Goal: Complete application form

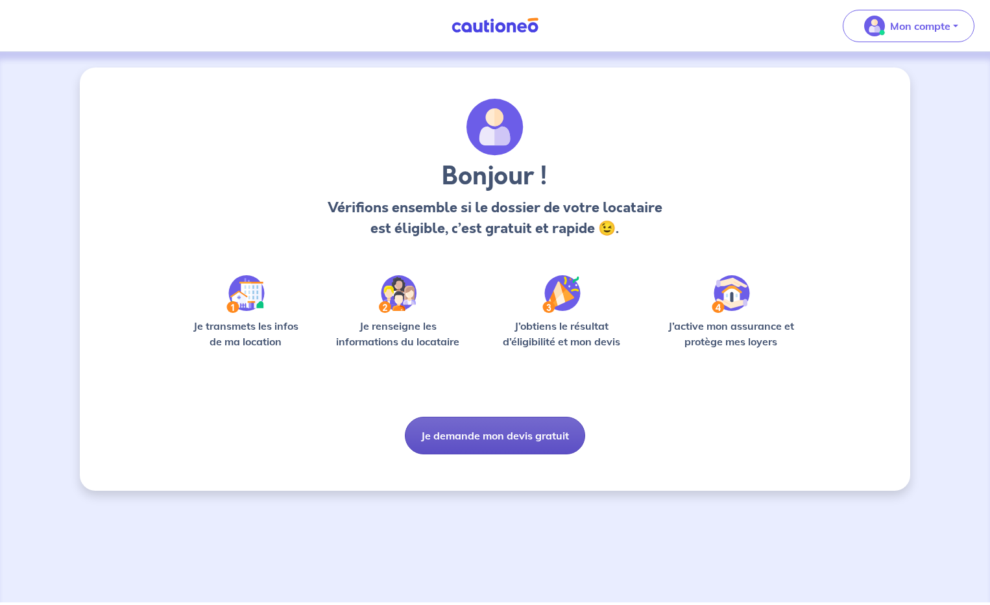
click at [512, 435] on button "Je demande mon devis gratuit" at bounding box center [495, 435] width 180 height 38
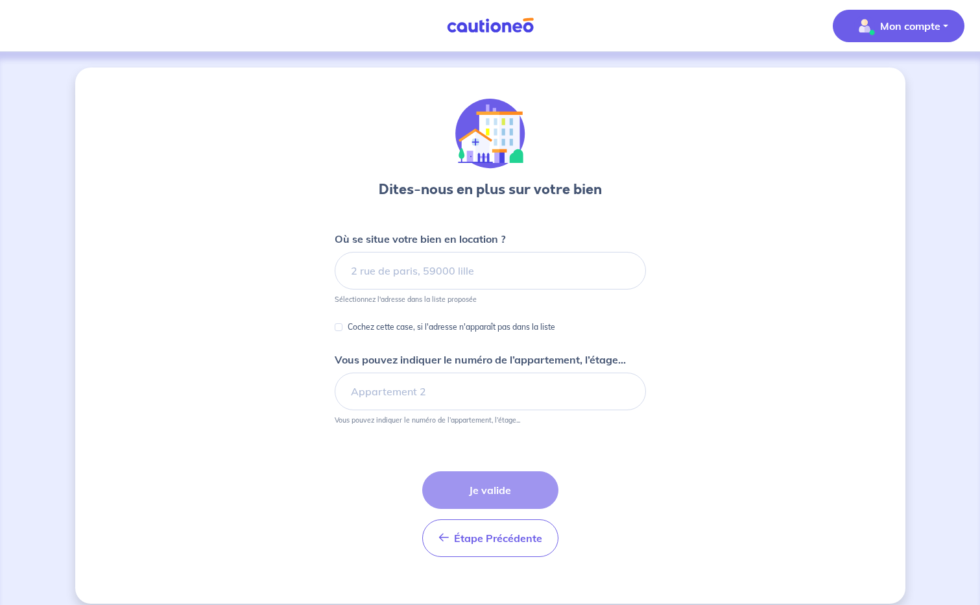
click at [925, 18] on p "Mon compte" at bounding box center [910, 26] width 60 height 16
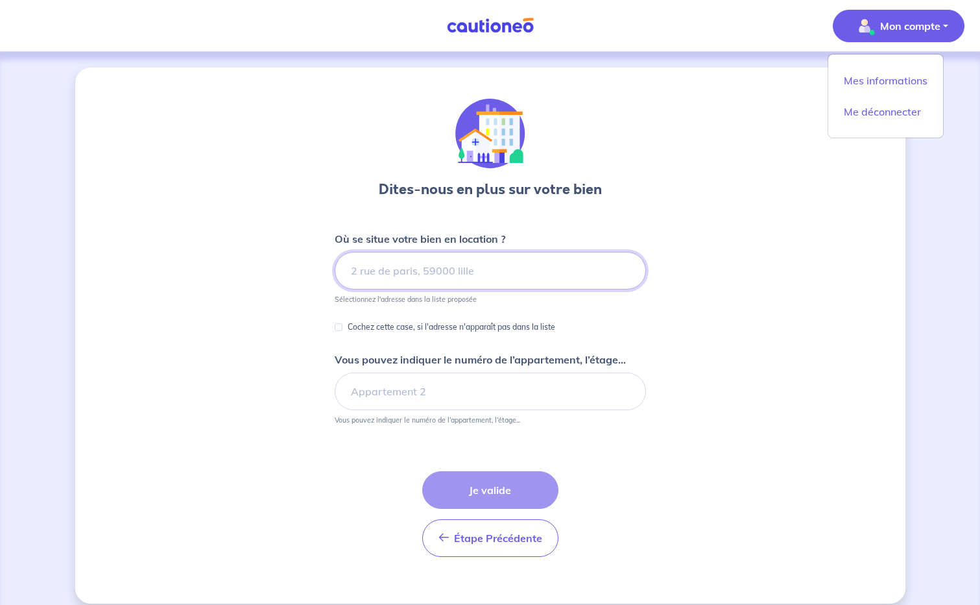
click at [371, 274] on input at bounding box center [490, 271] width 311 height 38
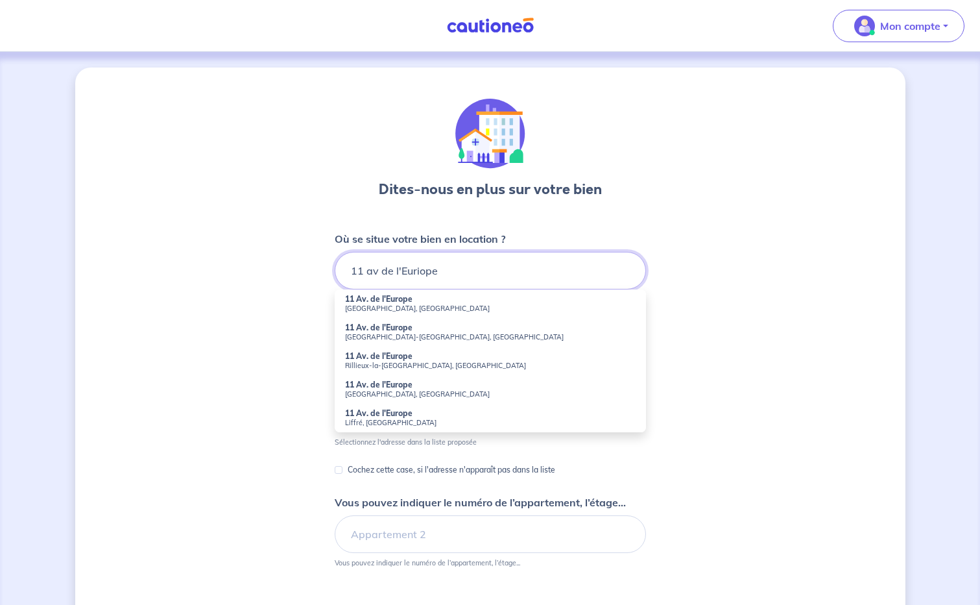
click at [420, 273] on input "11 av de l'Euriope" at bounding box center [490, 271] width 311 height 38
click at [471, 272] on input "11 av de l'Europe" at bounding box center [490, 271] width 311 height 38
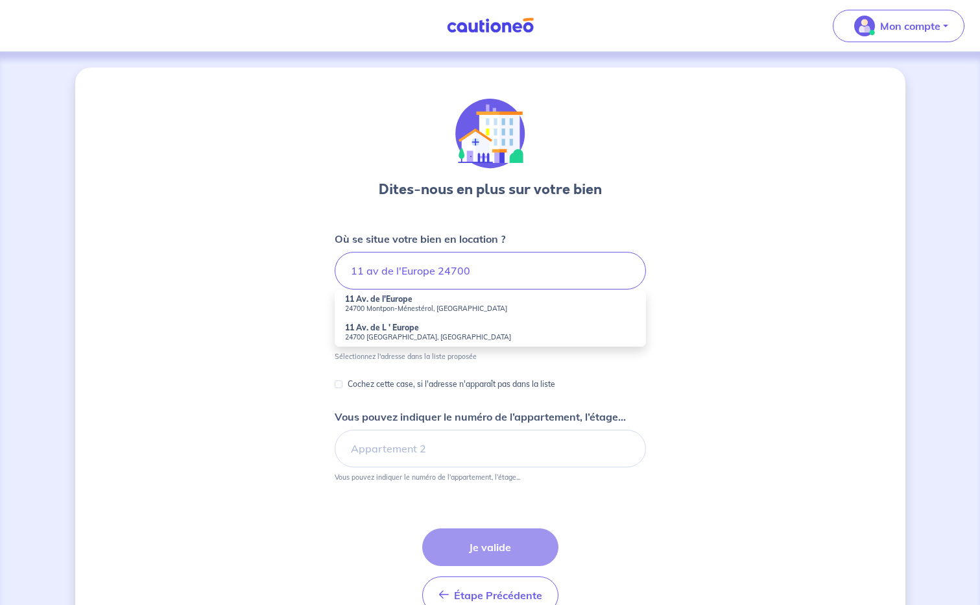
click at [387, 331] on strong "11 Av. de L ' Europe" at bounding box center [382, 327] width 74 height 10
type input "11 Av. de L ' Europe, 24700 Moulin-Neuf, France"
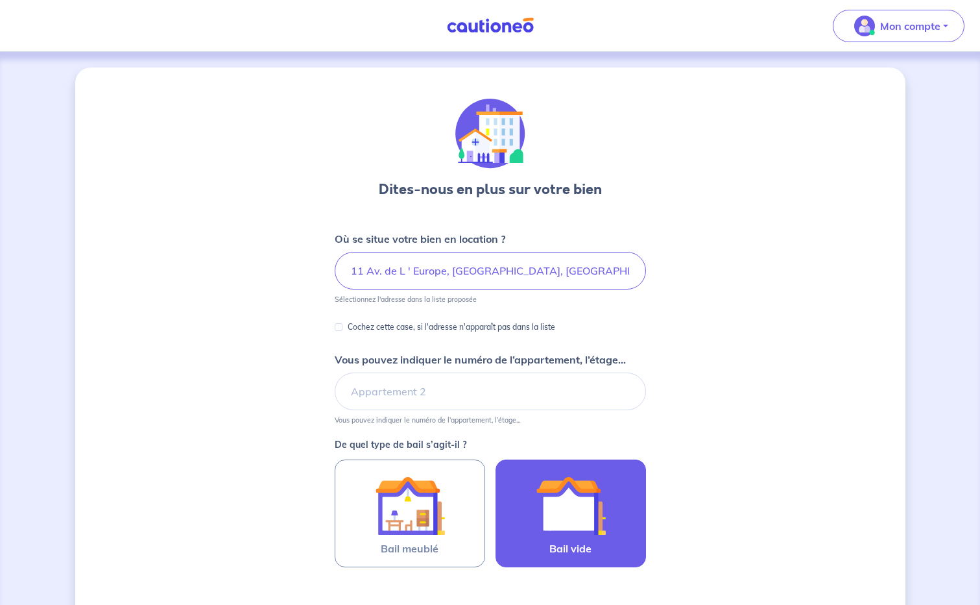
click at [586, 505] on img at bounding box center [571, 505] width 70 height 70
click at [0, 0] on input "Bail vide" at bounding box center [0, 0] width 0 height 0
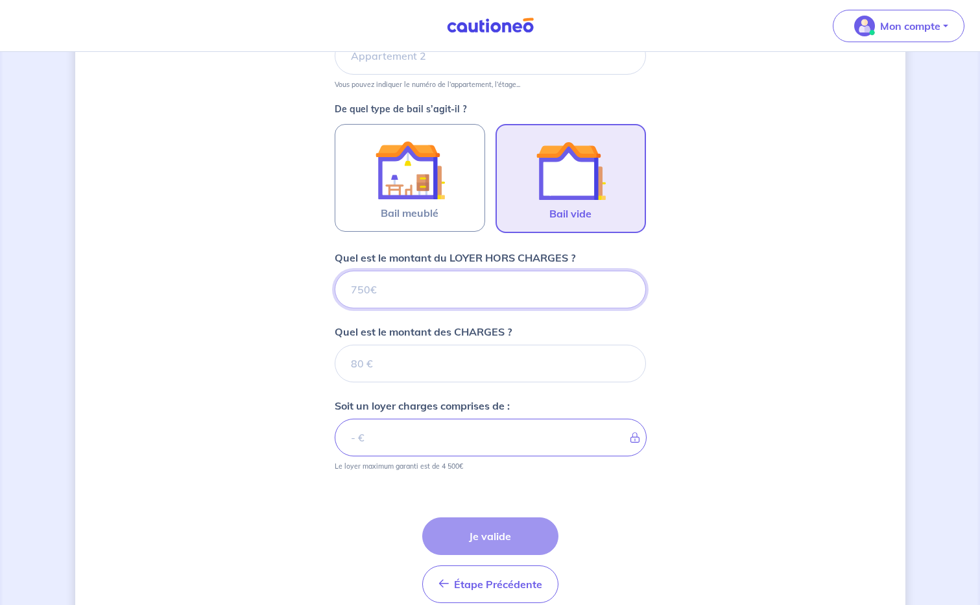
scroll to position [337, 0]
click at [457, 294] on input "Quel est le montant du LOYER HORS CHARGES ?" at bounding box center [490, 288] width 311 height 38
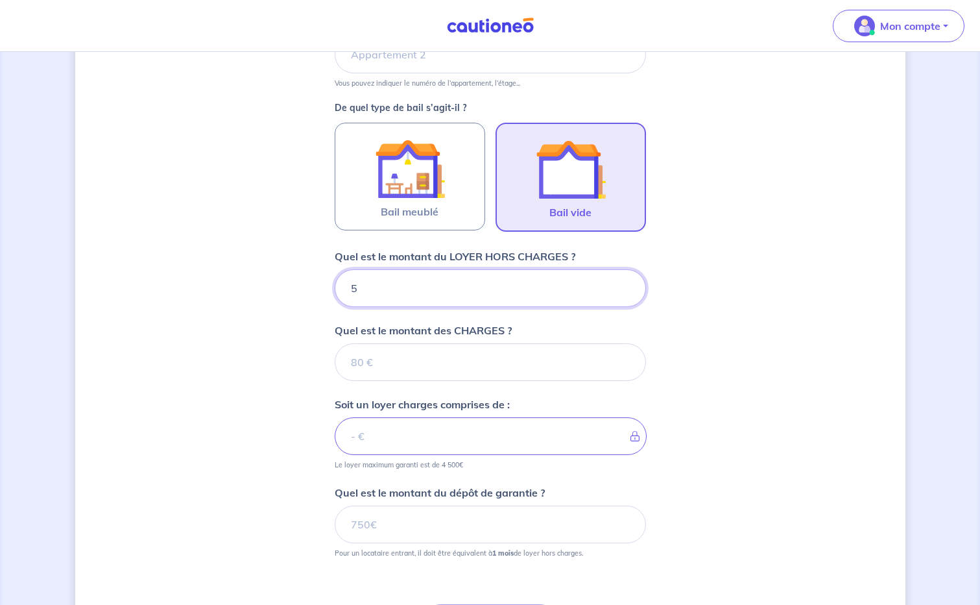
type input "56"
type input "565"
type input "5"
type input "550"
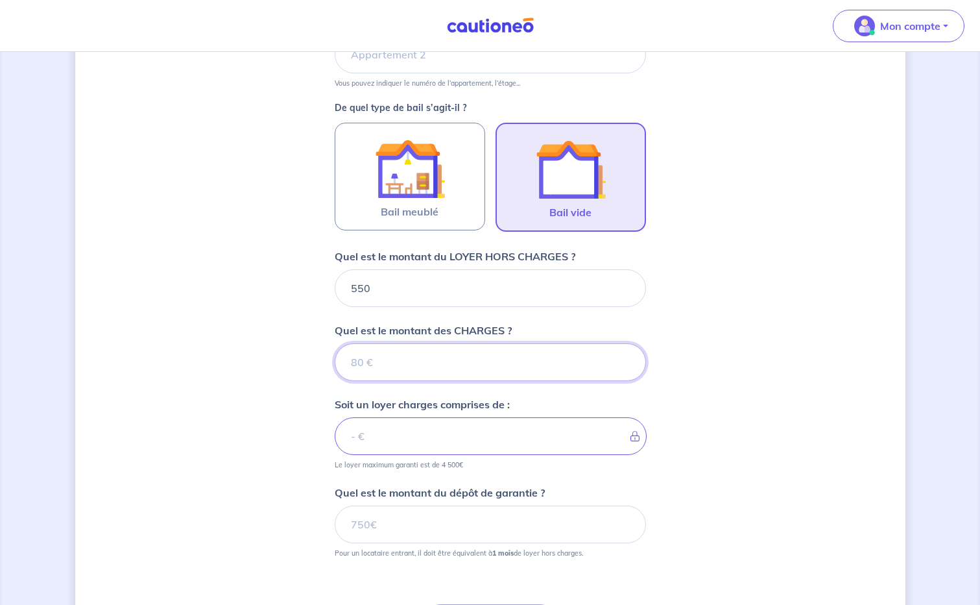
click at [356, 369] on input "Quel est le montant des CHARGES ?" at bounding box center [490, 362] width 311 height 38
type input "15"
type input "565"
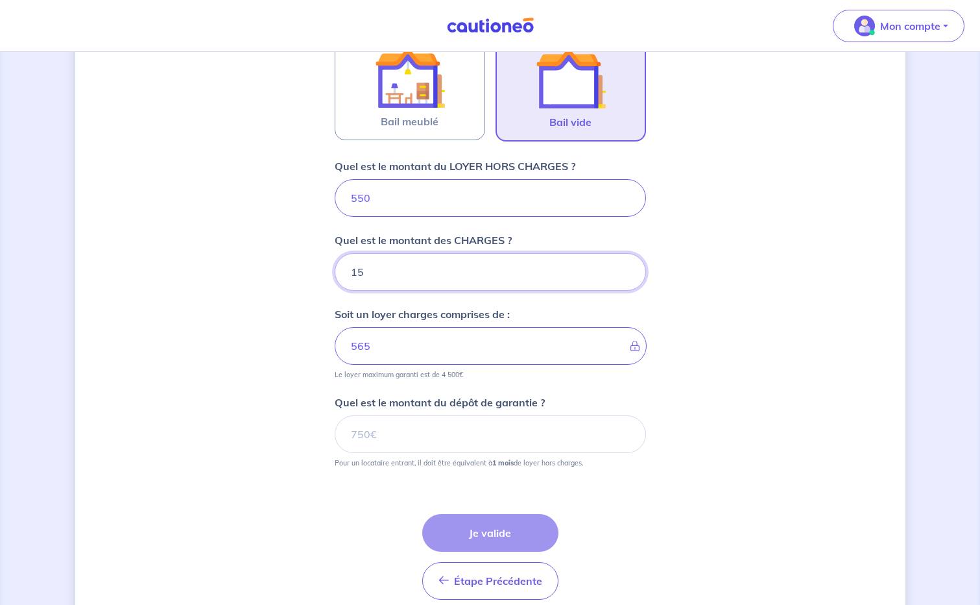
scroll to position [466, 0]
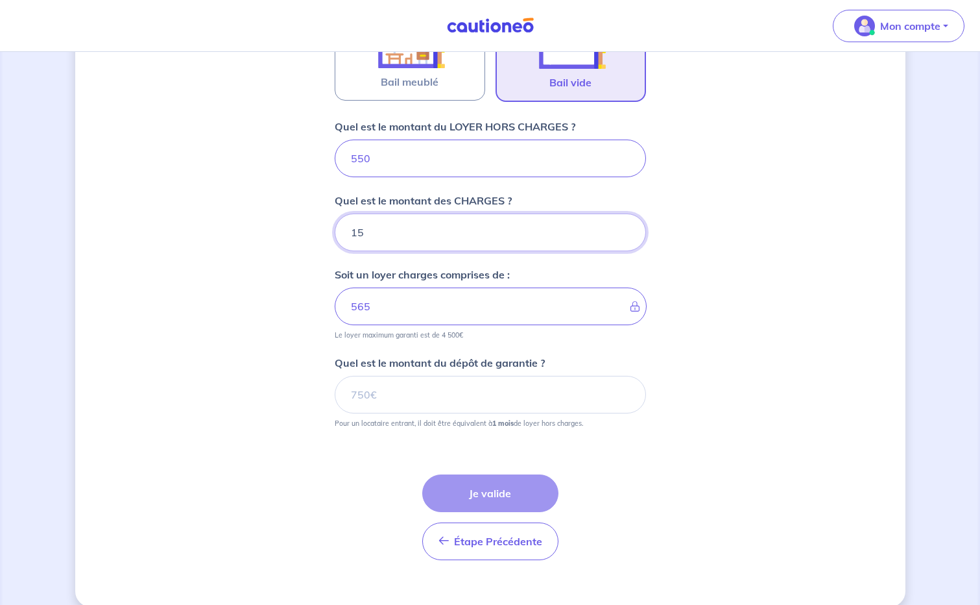
type input "15"
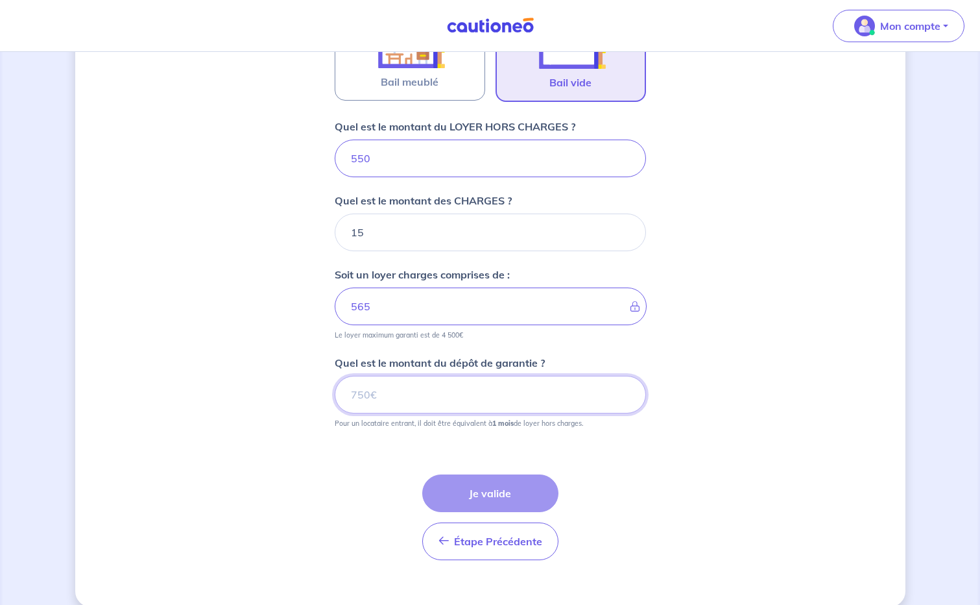
click at [415, 398] on input "Quel est le montant du dépôt de garantie ?" at bounding box center [490, 395] width 311 height 38
type input "550"
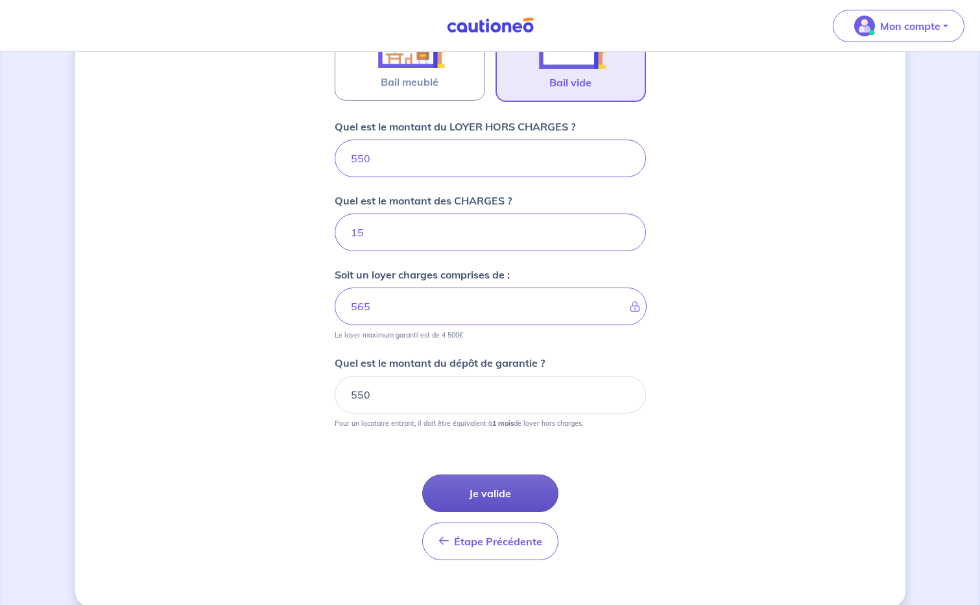
click at [490, 492] on button "Je valide" at bounding box center [490, 493] width 136 height 38
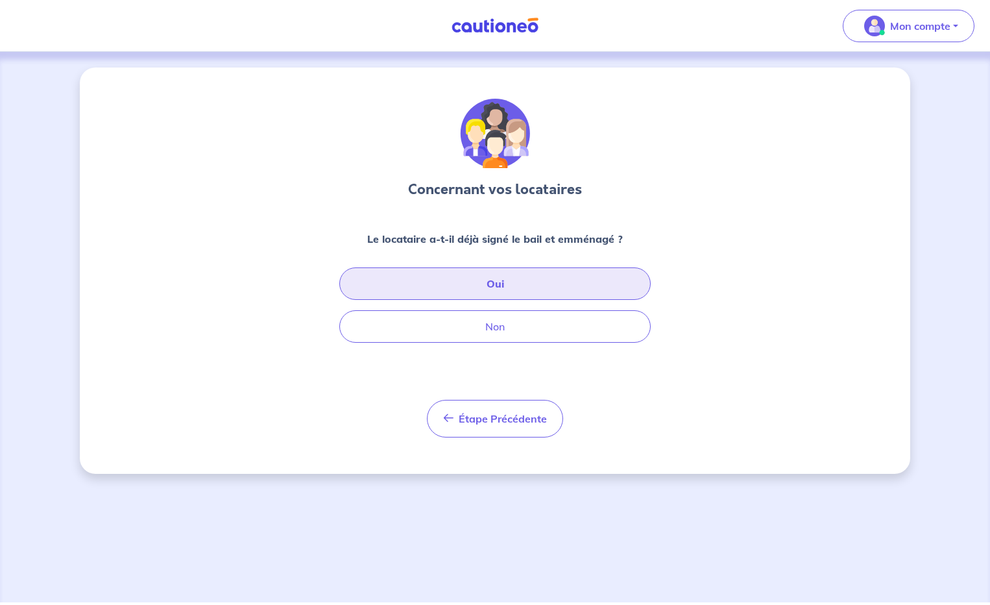
click at [500, 276] on button "Oui" at bounding box center [494, 283] width 311 height 32
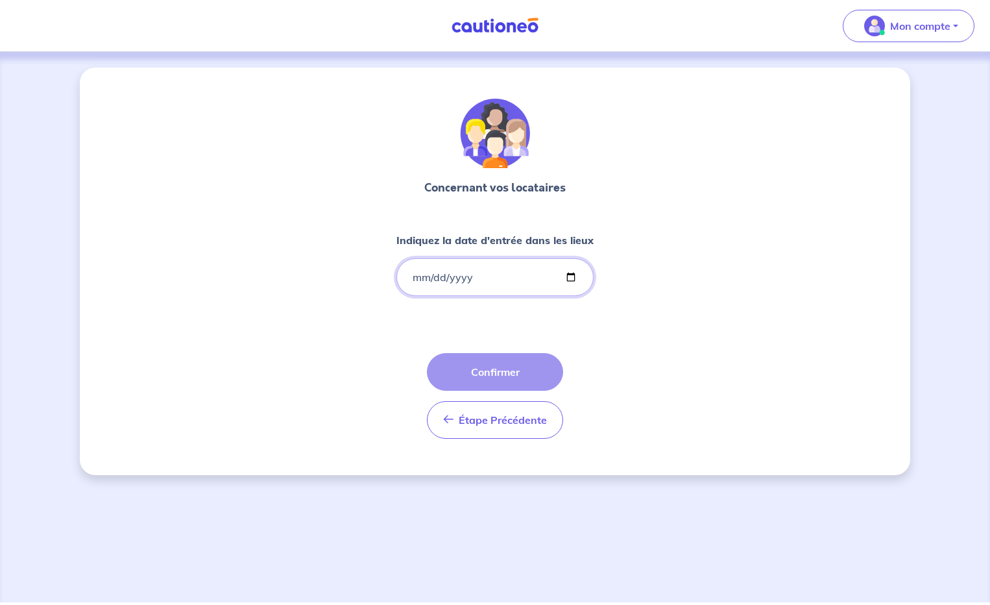
click at [438, 270] on input "Indiquez la date d'entrée dans les lieux" at bounding box center [494, 277] width 197 height 38
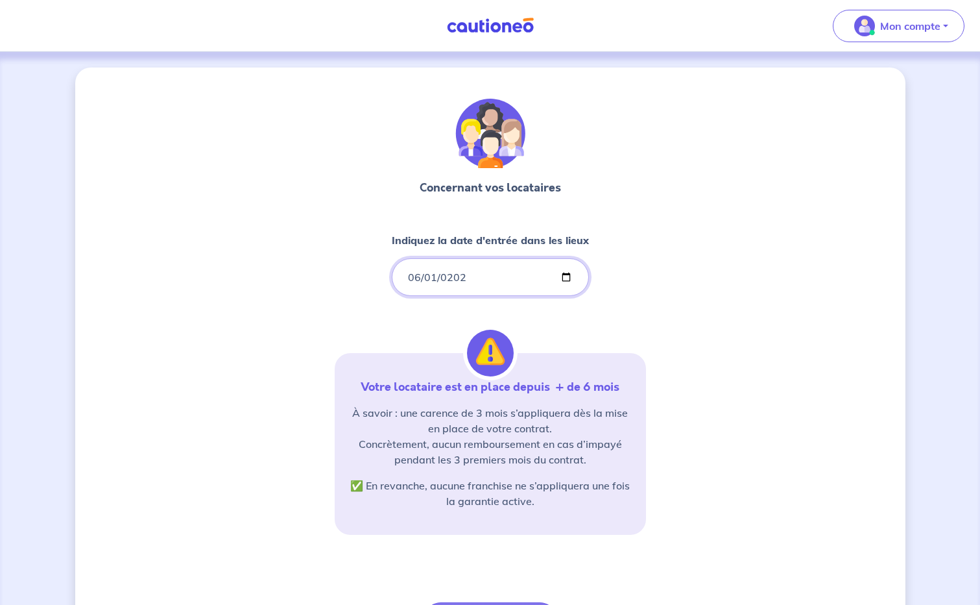
type input "2025-06-01"
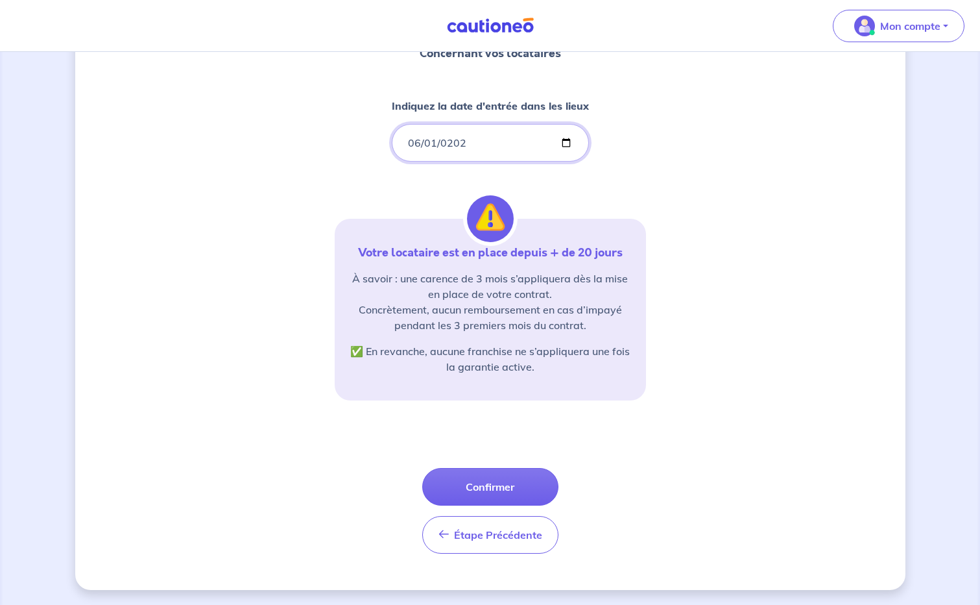
scroll to position [135, 0]
click at [489, 480] on button "Confirmer" at bounding box center [490, 486] width 136 height 38
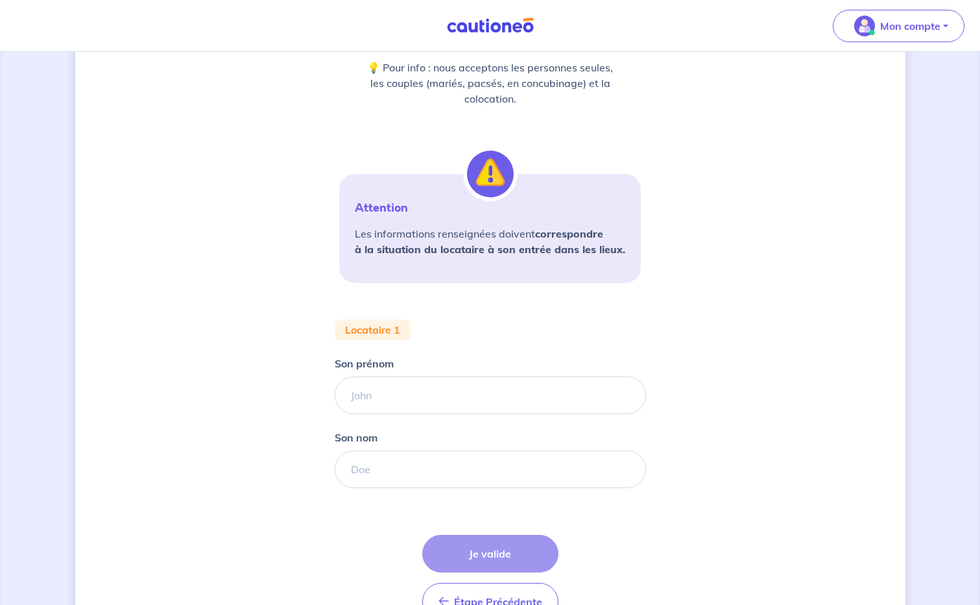
scroll to position [195, 0]
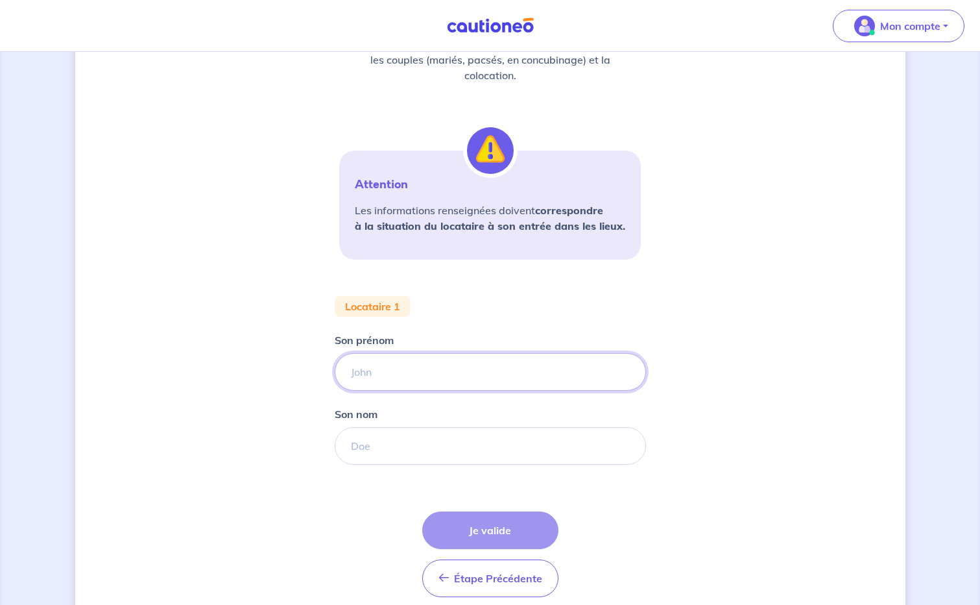
click at [410, 379] on input "Son prénom" at bounding box center [490, 372] width 311 height 38
type input "Gaston"
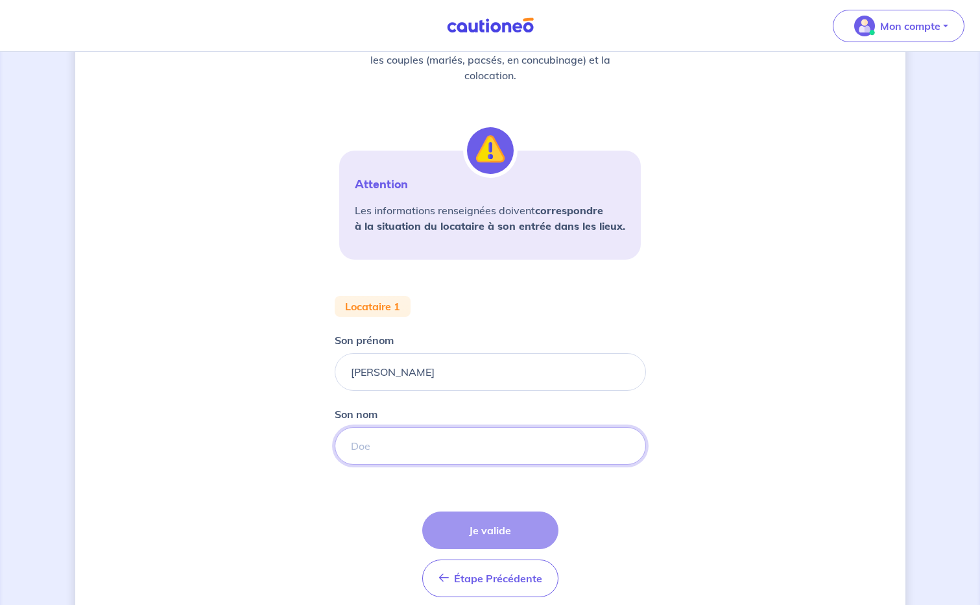
type input "Ginibre"
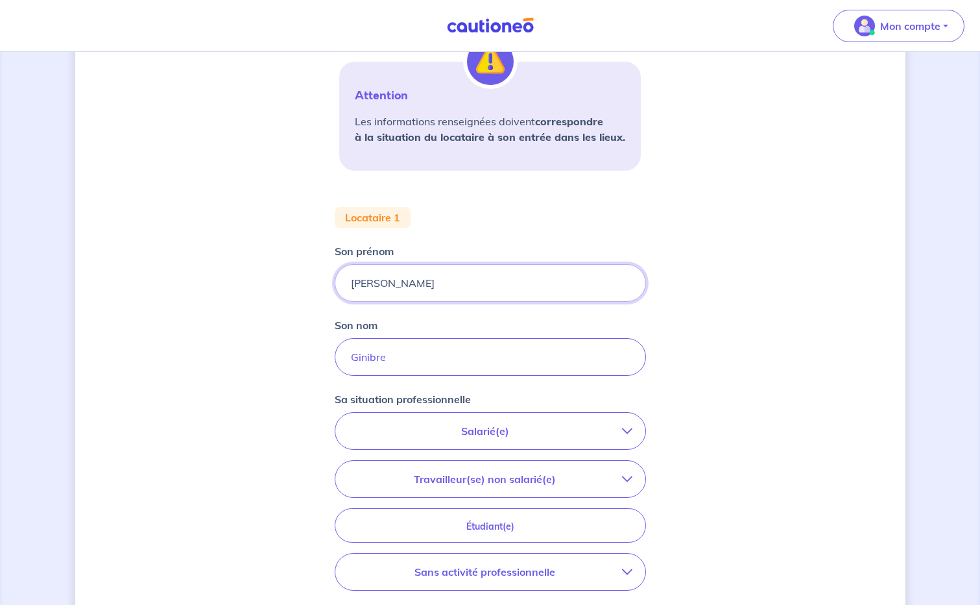
scroll to position [389, 0]
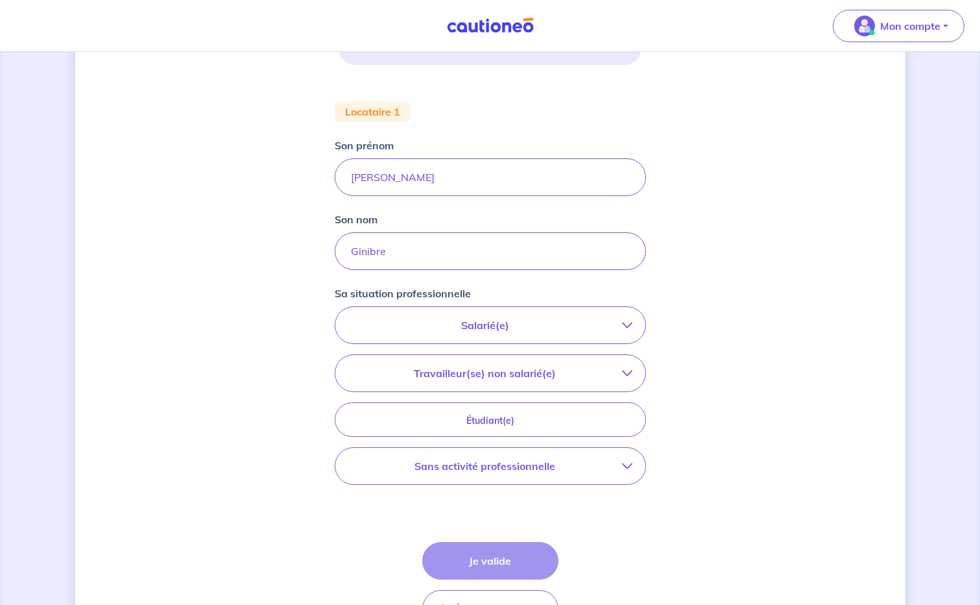
click at [628, 460] on button "Sans activité professionnelle" at bounding box center [490, 466] width 310 height 36
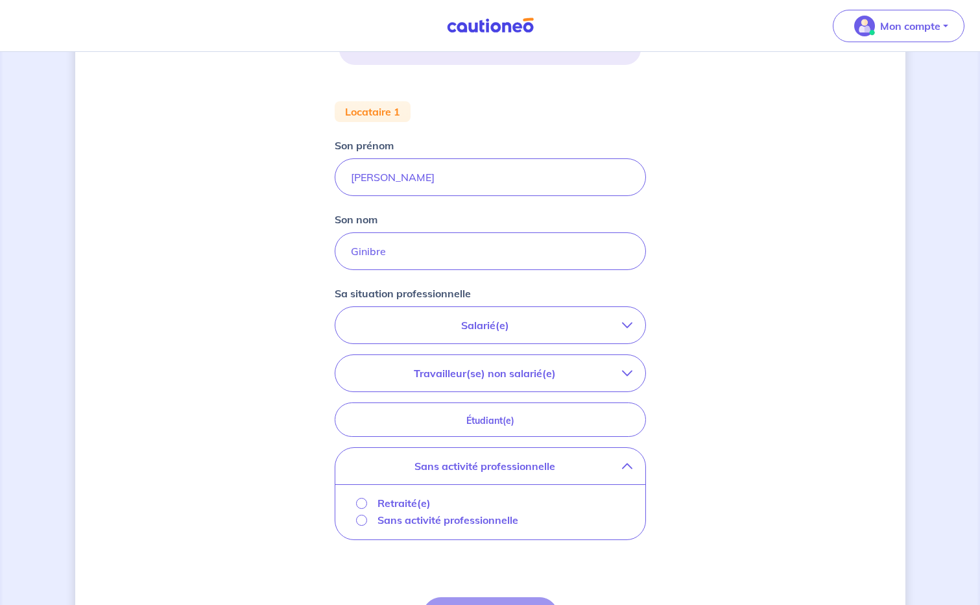
click at [396, 499] on p "Retraité(e)" at bounding box center [404, 503] width 53 height 16
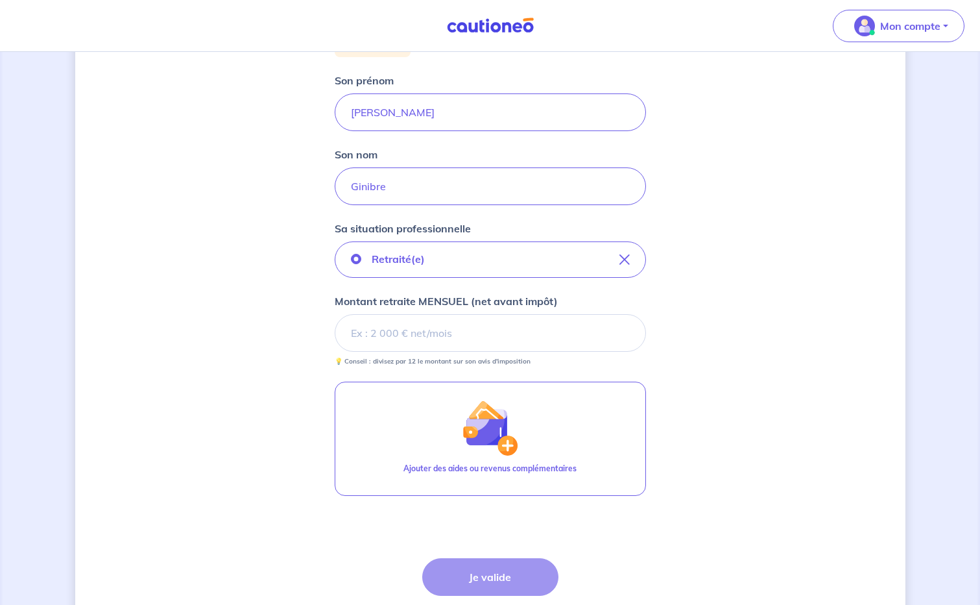
scroll to position [555, 0]
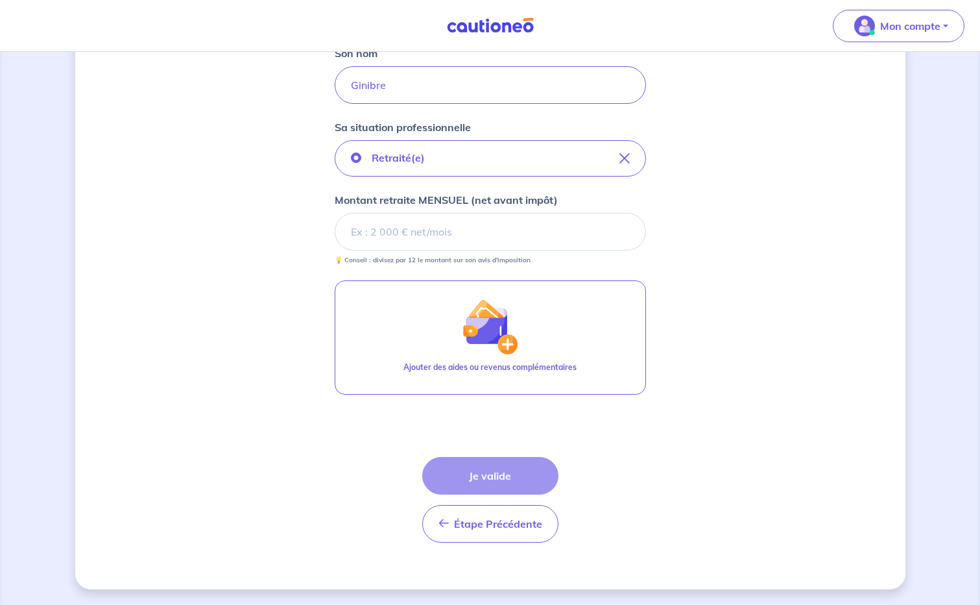
click at [460, 476] on div "Étape Précédente Précédent Je valide Je valide" at bounding box center [490, 500] width 136 height 86
click at [403, 236] on input "Montant retraite MENSUEL (net avant impôt)" at bounding box center [490, 232] width 311 height 38
click at [378, 230] on input "Montant retraite MENSUEL (net avant impôt)" at bounding box center [490, 232] width 311 height 38
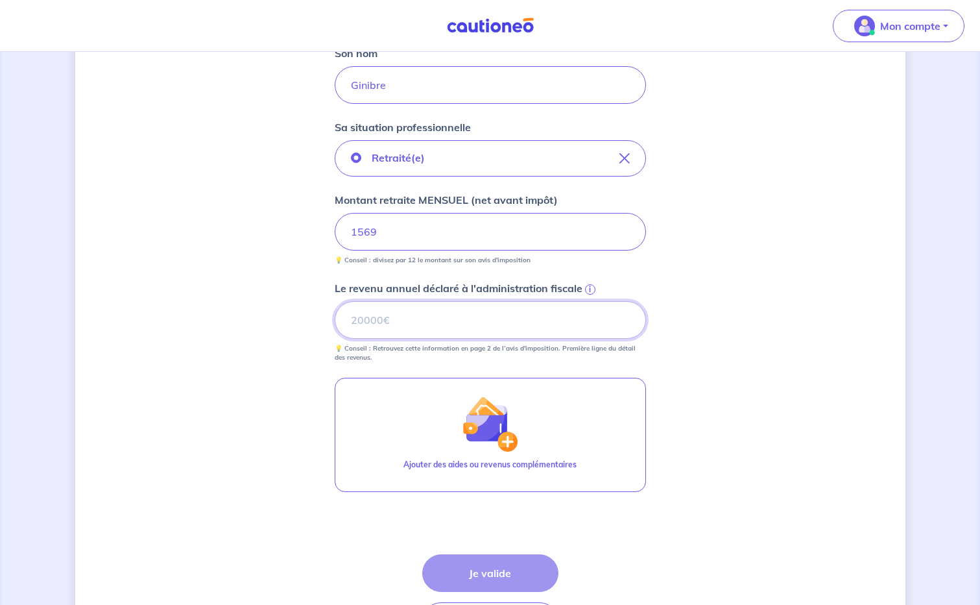
click at [399, 323] on input "Le revenu annuel déclaré à l'administration fiscale i" at bounding box center [490, 320] width 311 height 38
click at [589, 286] on span "i" at bounding box center [590, 289] width 10 height 10
click at [589, 301] on input "Le revenu annuel déclaré à l'administration fiscale i" at bounding box center [490, 320] width 311 height 38
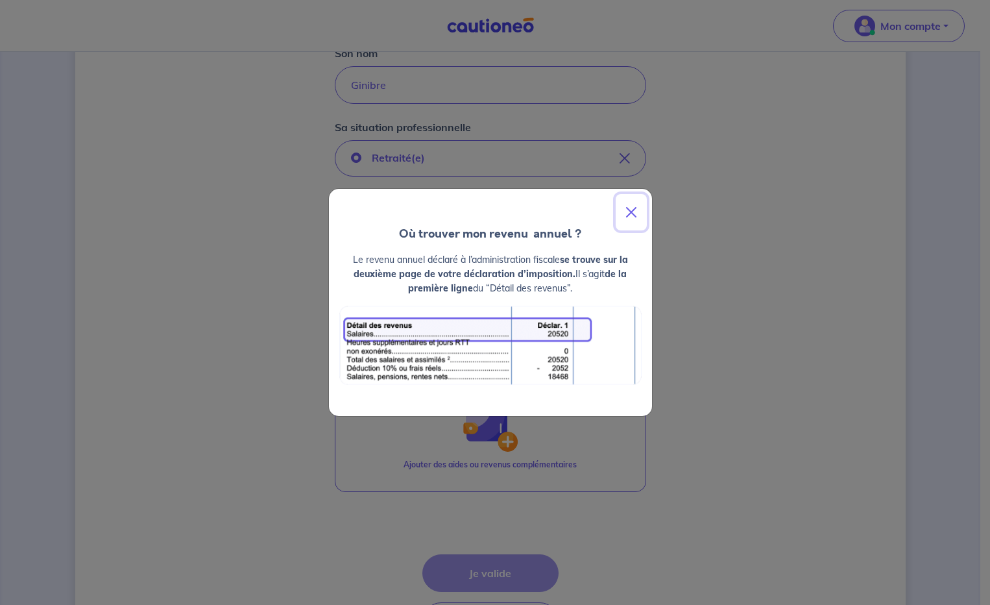
click at [633, 210] on button "Close" at bounding box center [631, 212] width 31 height 36
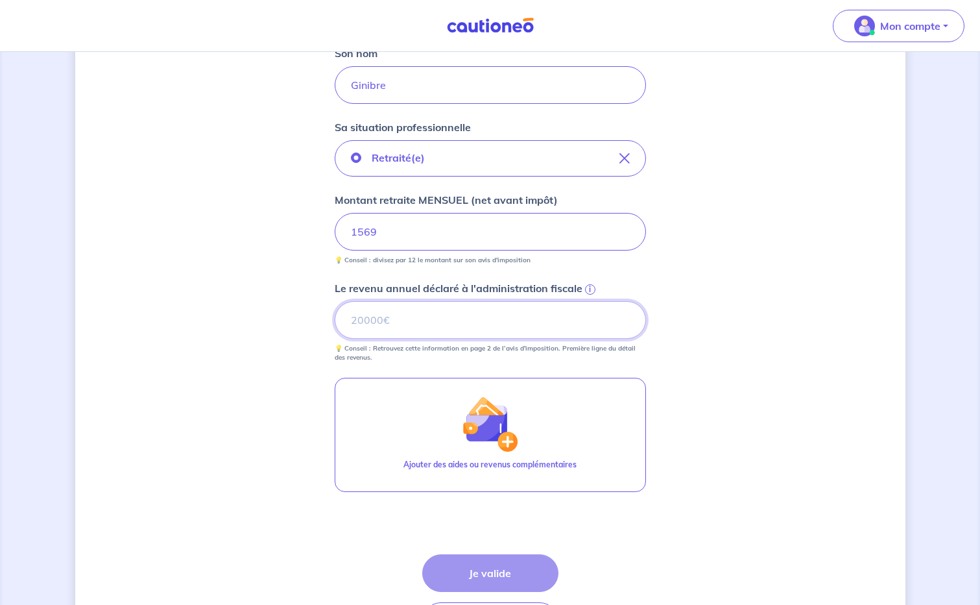
click at [416, 325] on input "Le revenu annuel déclaré à l'administration fiscale i" at bounding box center [490, 320] width 311 height 38
type input "18539"
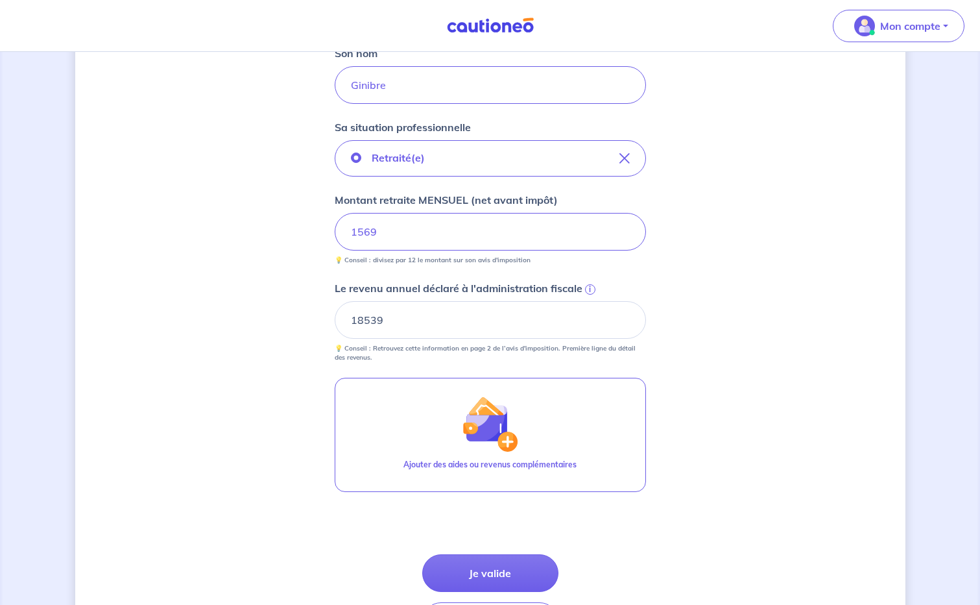
click at [487, 573] on button "Je valide" at bounding box center [490, 573] width 136 height 38
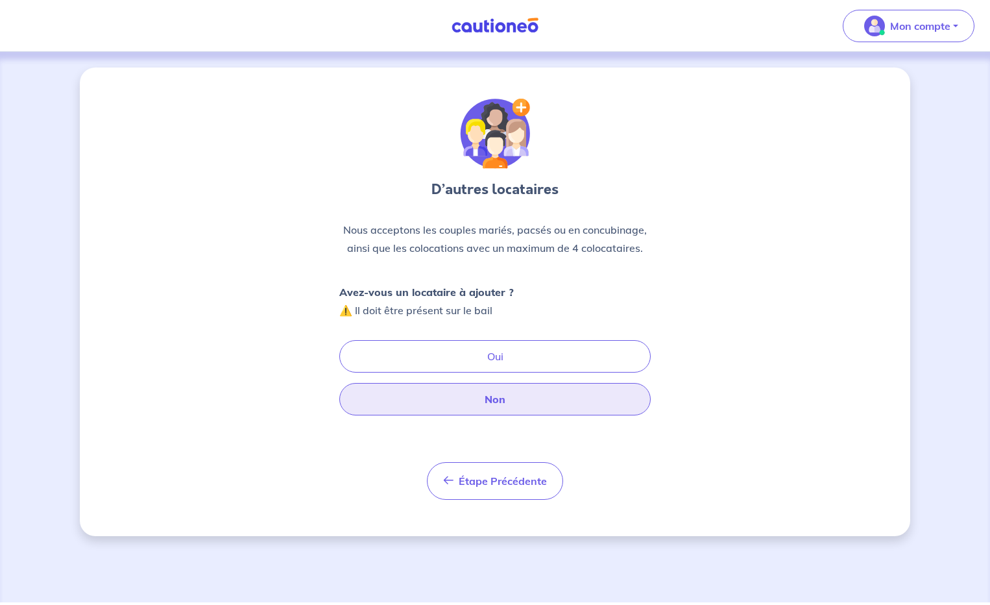
click at [489, 398] on button "Non" at bounding box center [494, 399] width 311 height 32
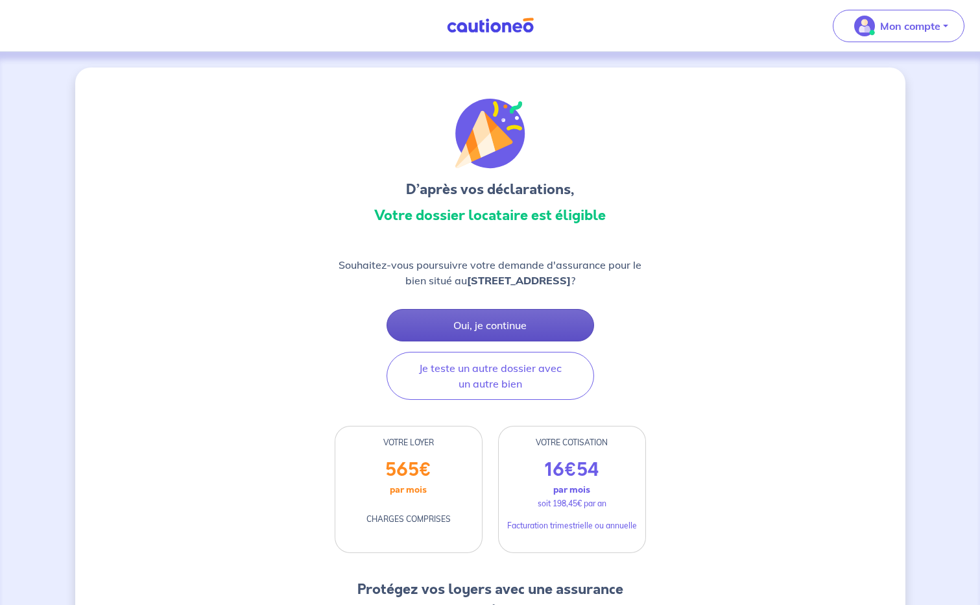
click at [477, 333] on button "Oui, je continue" at bounding box center [491, 325] width 208 height 32
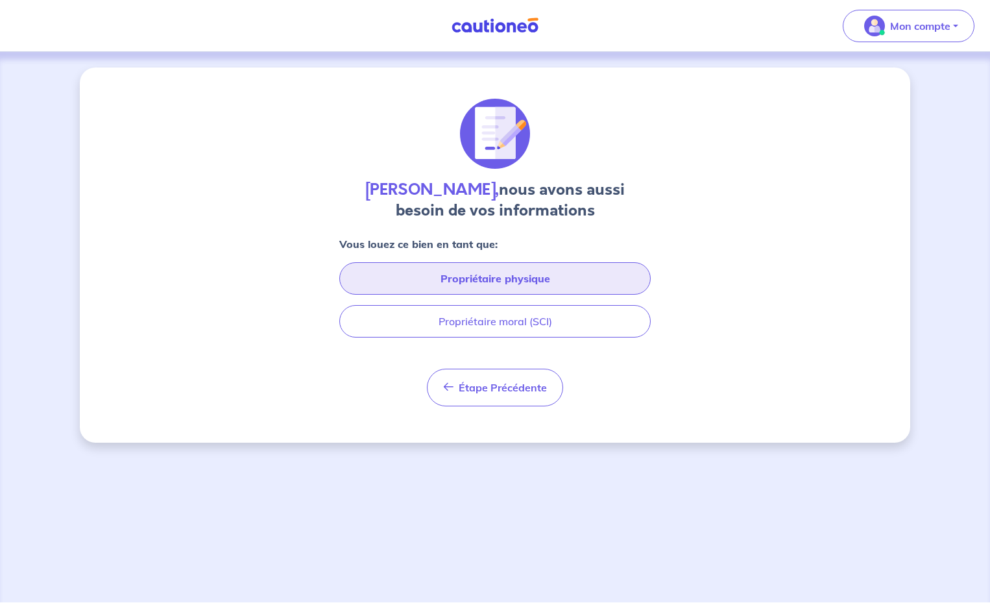
click at [490, 291] on button "Propriétaire physique" at bounding box center [494, 278] width 311 height 32
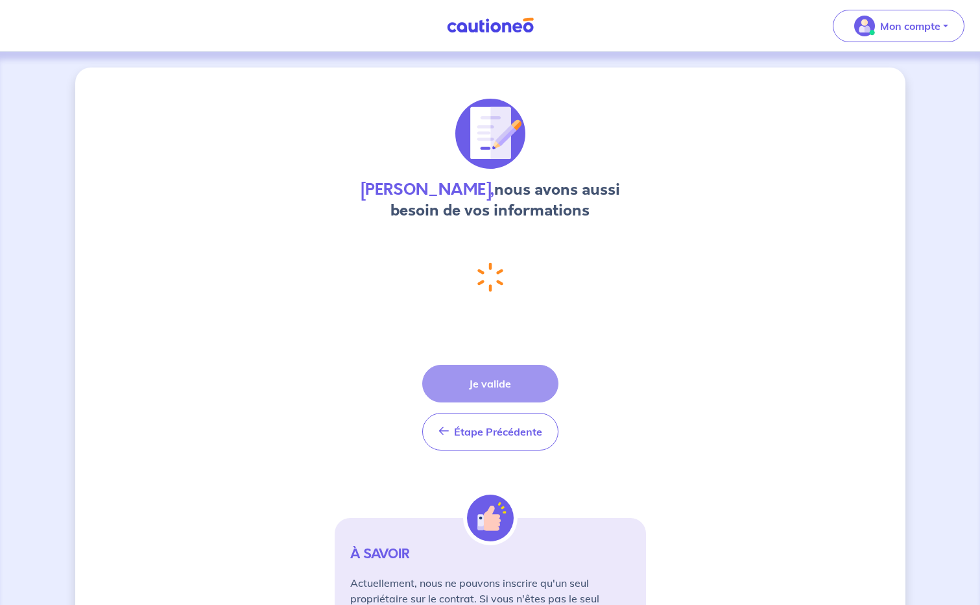
select select "FR"
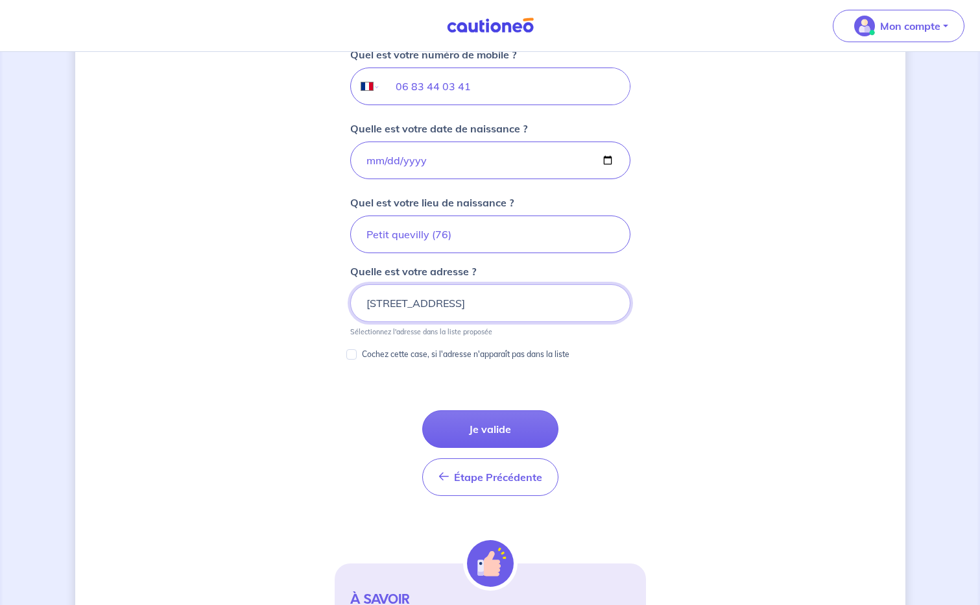
scroll to position [533, 0]
click at [479, 427] on button "Je valide" at bounding box center [490, 428] width 136 height 38
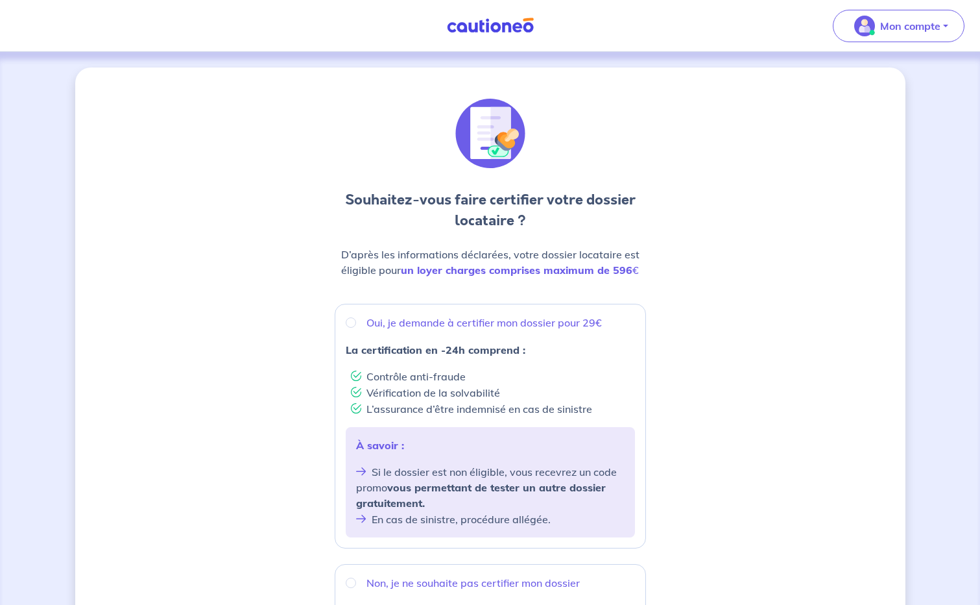
click at [440, 489] on strong "vous permettant de tester un autre dossier gratuitement." at bounding box center [481, 495] width 250 height 29
radio input "true"
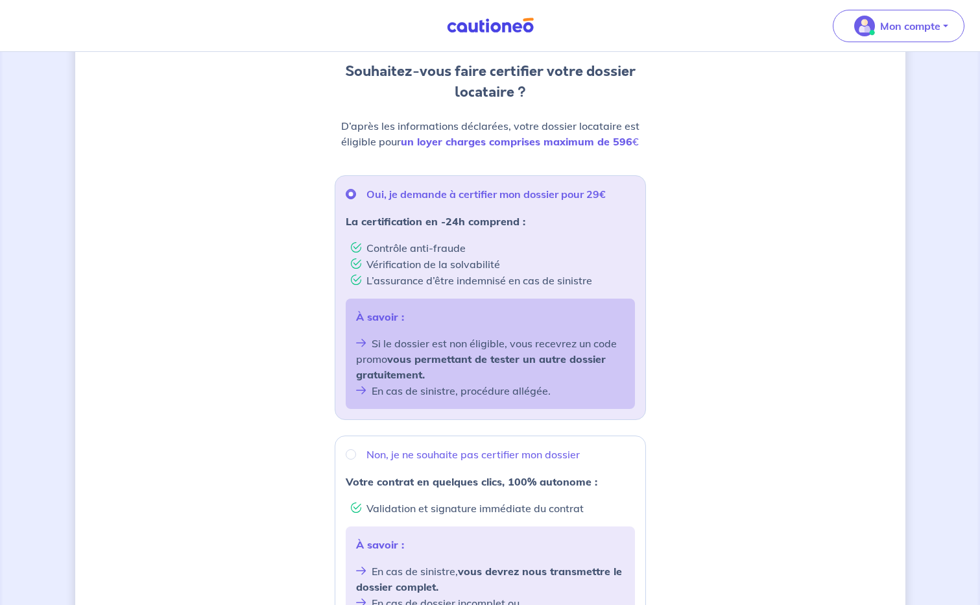
scroll to position [130, 0]
click at [351, 454] on input "Non, je ne souhaite pas certifier mon dossier" at bounding box center [351, 453] width 10 height 10
radio input "true"
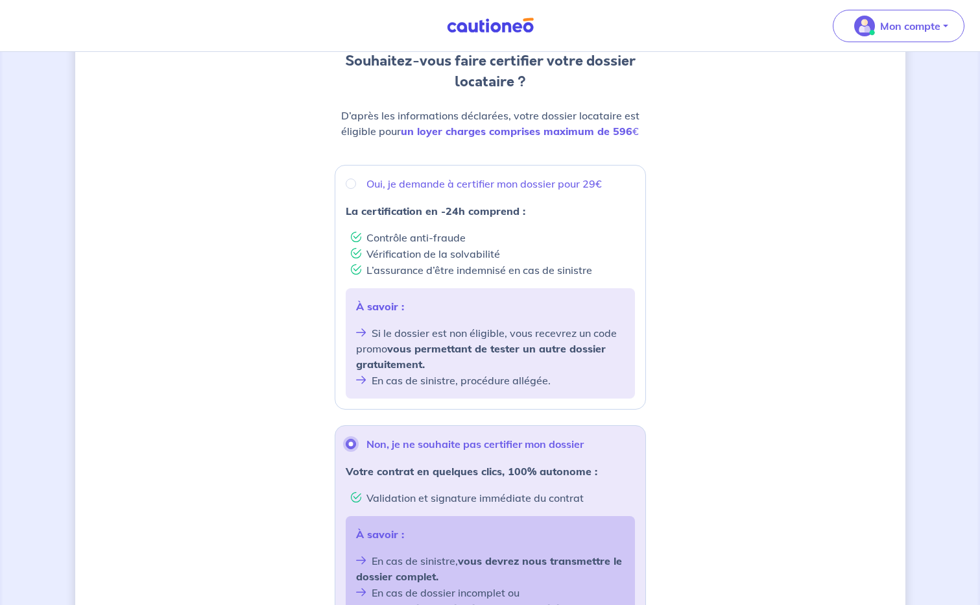
scroll to position [324, 0]
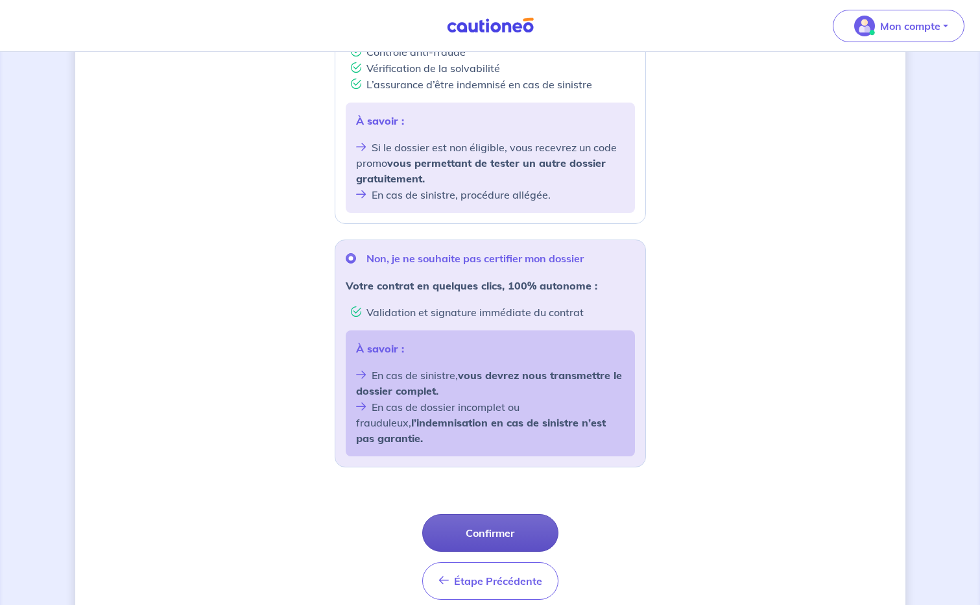
click at [492, 516] on button "Confirmer" at bounding box center [490, 533] width 136 height 38
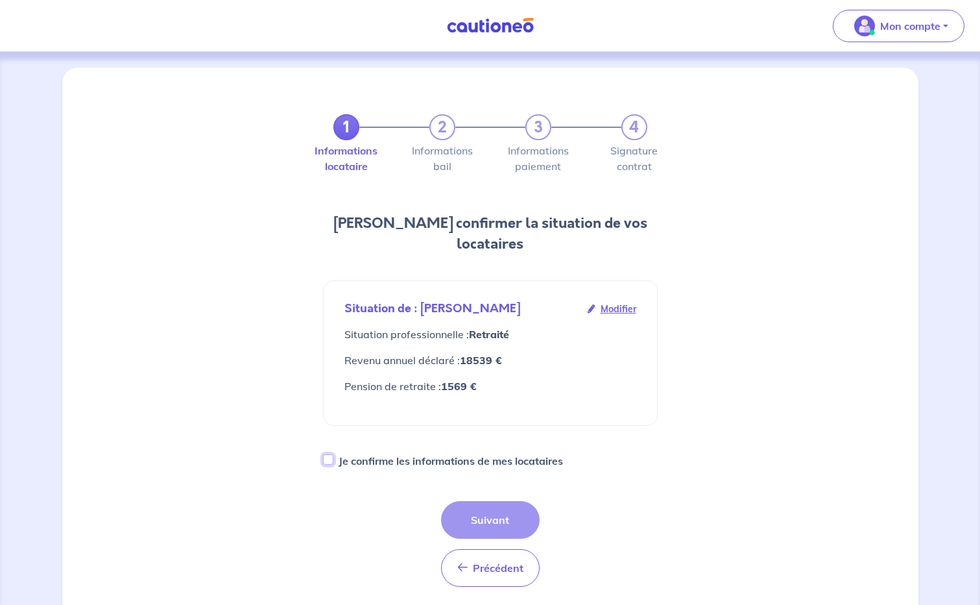
click at [325, 454] on input "Je confirme les informations de mes locataires" at bounding box center [328, 459] width 10 height 10
checkbox input "true"
click at [484, 501] on button "Suivant" at bounding box center [490, 520] width 99 height 38
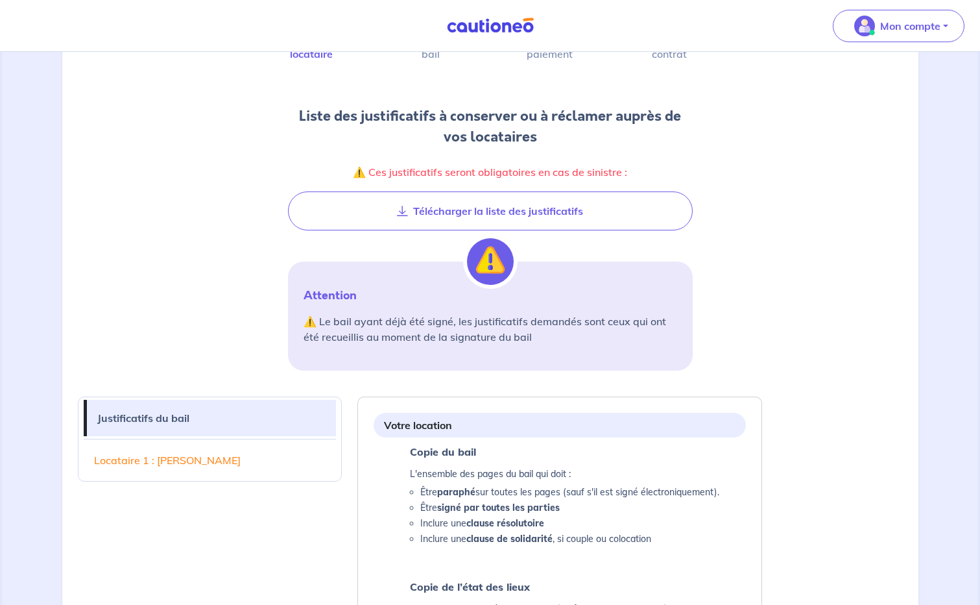
scroll to position [130, 0]
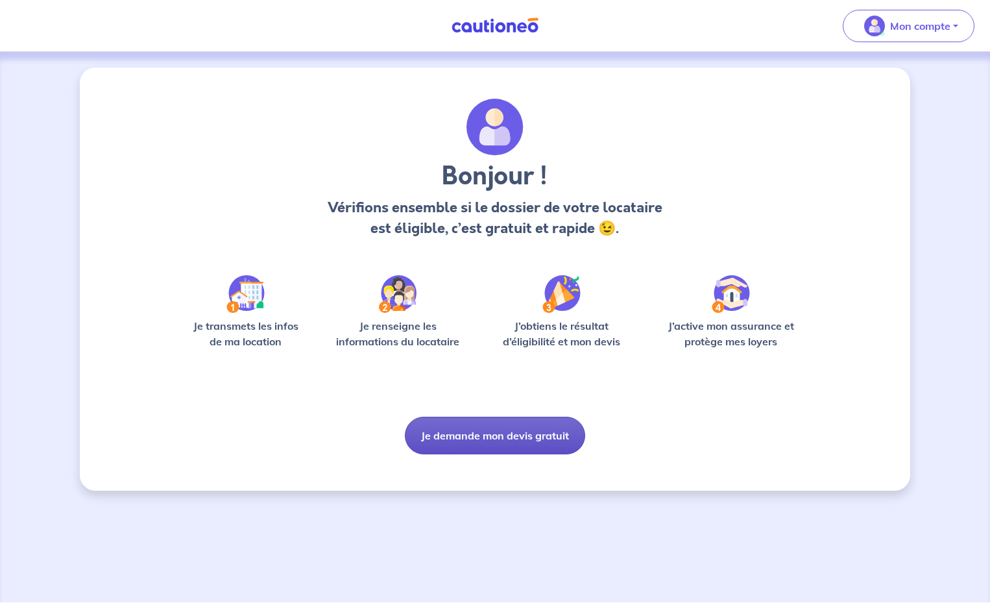
click at [500, 431] on button "Je demande mon devis gratuit" at bounding box center [495, 435] width 180 height 38
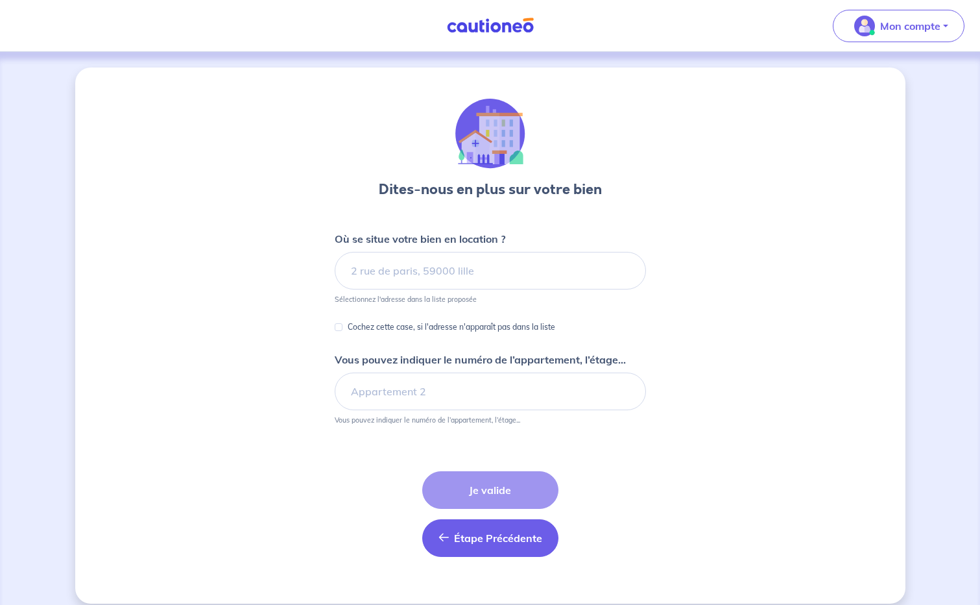
click at [483, 539] on span "Étape Précédente" at bounding box center [498, 537] width 88 height 13
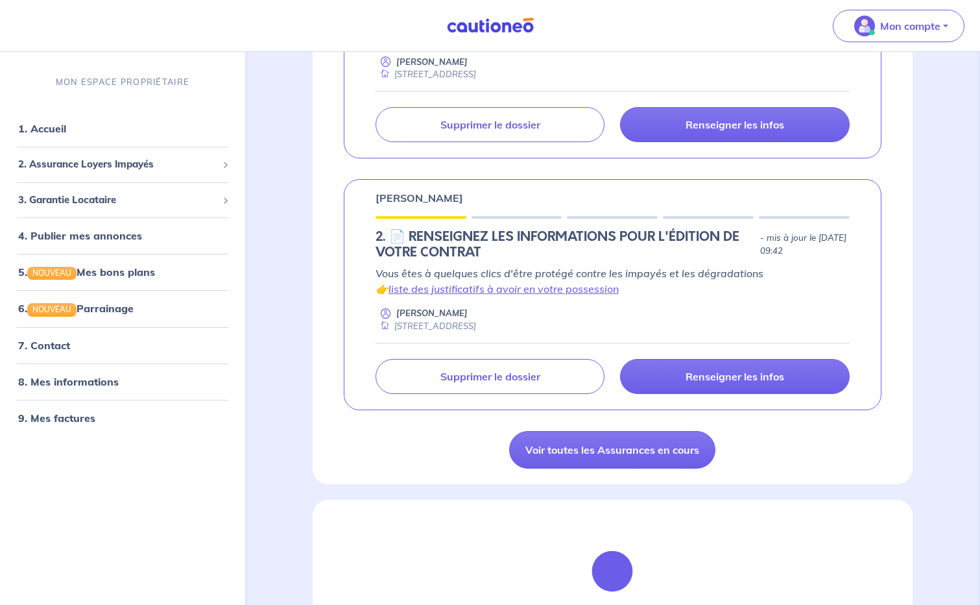
scroll to position [389, 0]
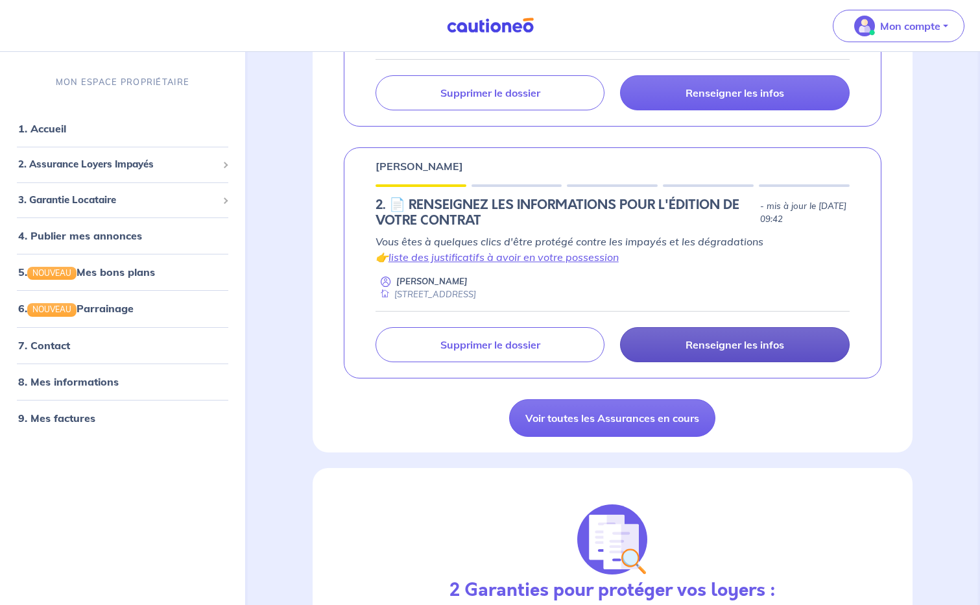
click at [736, 345] on p "Renseigner les infos" at bounding box center [735, 344] width 99 height 13
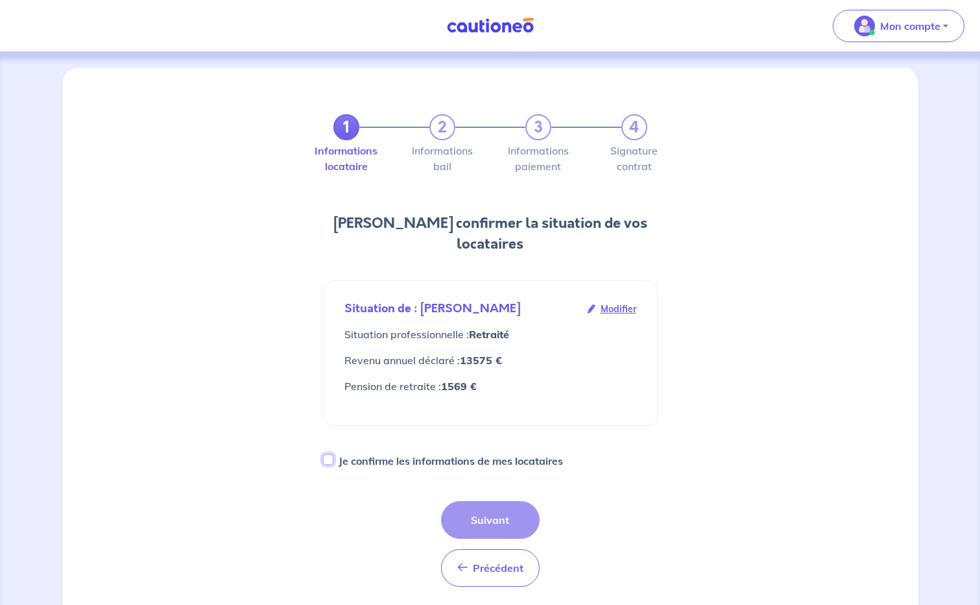
click at [325, 454] on input "Je confirme les informations de mes locataires" at bounding box center [328, 459] width 10 height 10
checkbox input "true"
click at [486, 501] on button "Suivant" at bounding box center [490, 520] width 99 height 38
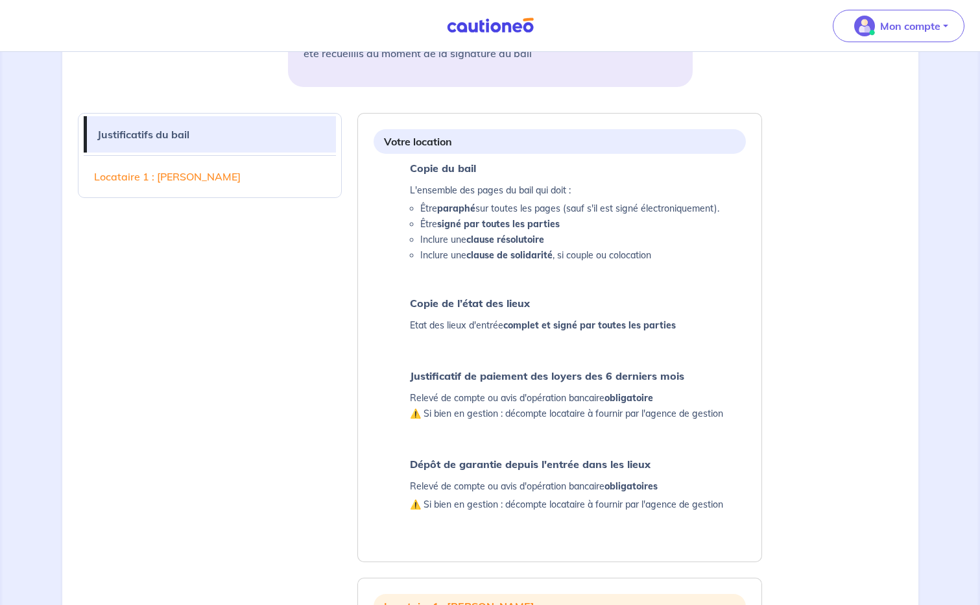
scroll to position [389, 0]
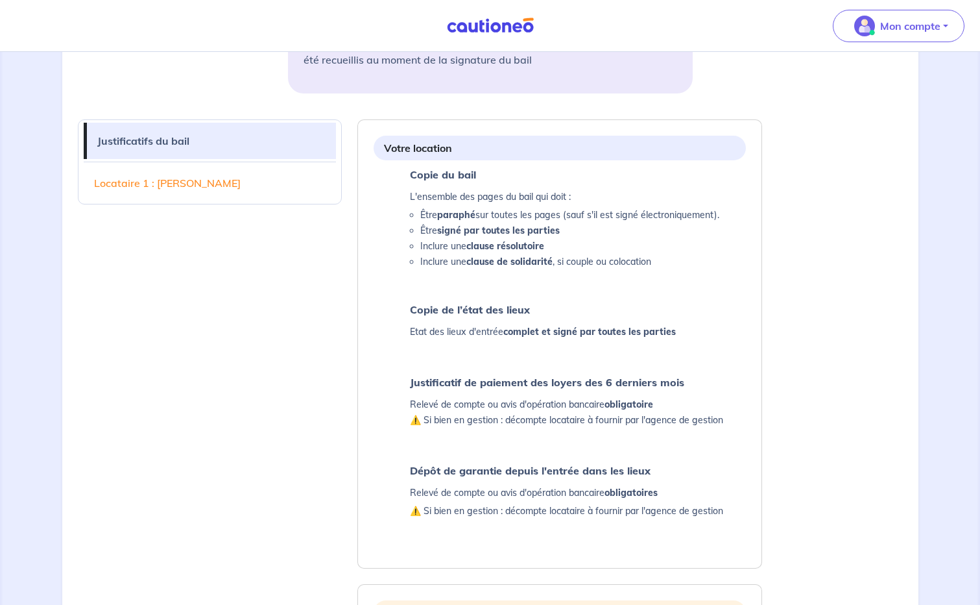
click at [105, 131] on link "Justificatifs du bail" at bounding box center [212, 141] width 250 height 36
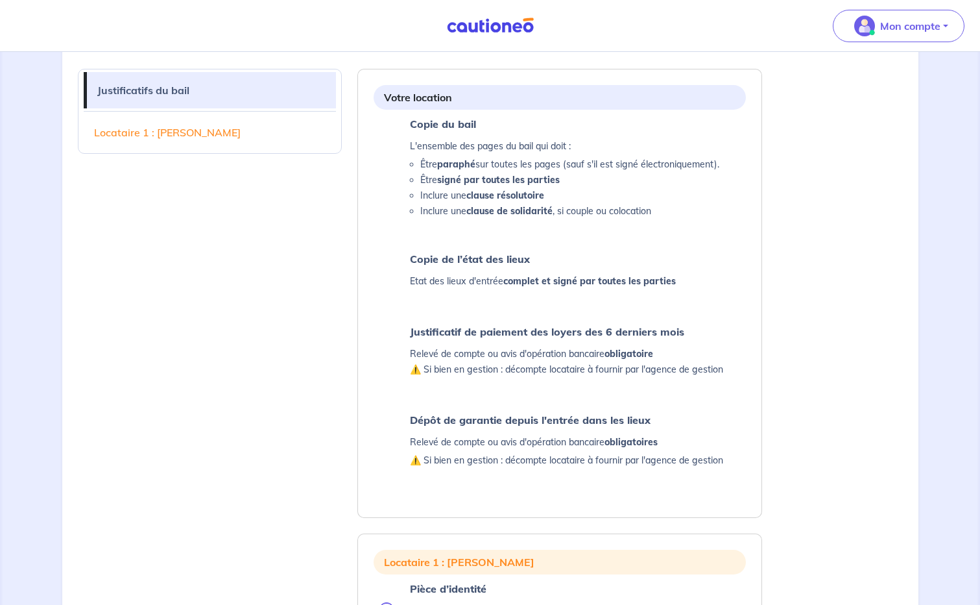
scroll to position [448, 0]
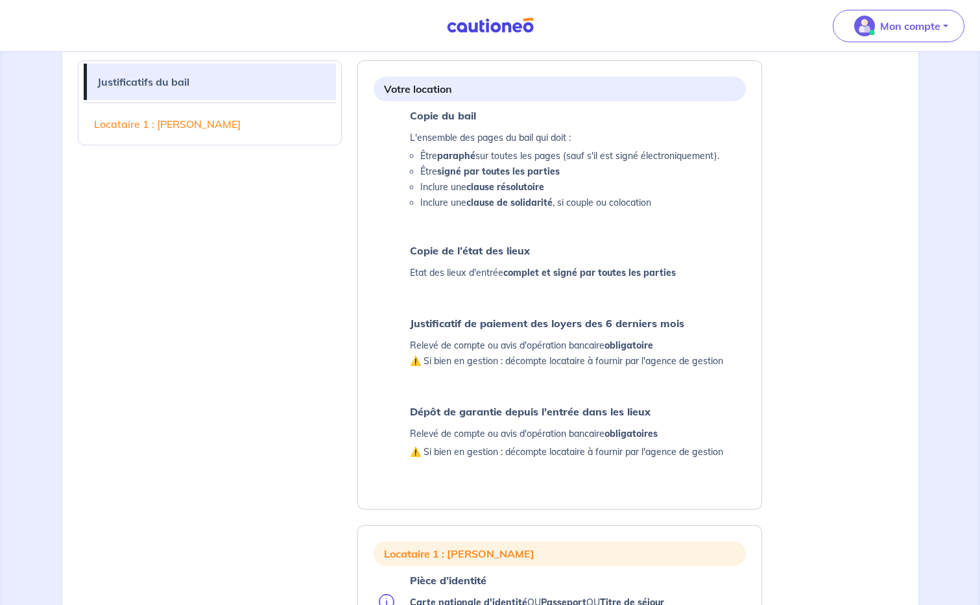
click at [157, 124] on link "Locataire 1 : Gaston Ginibre" at bounding box center [210, 124] width 253 height 36
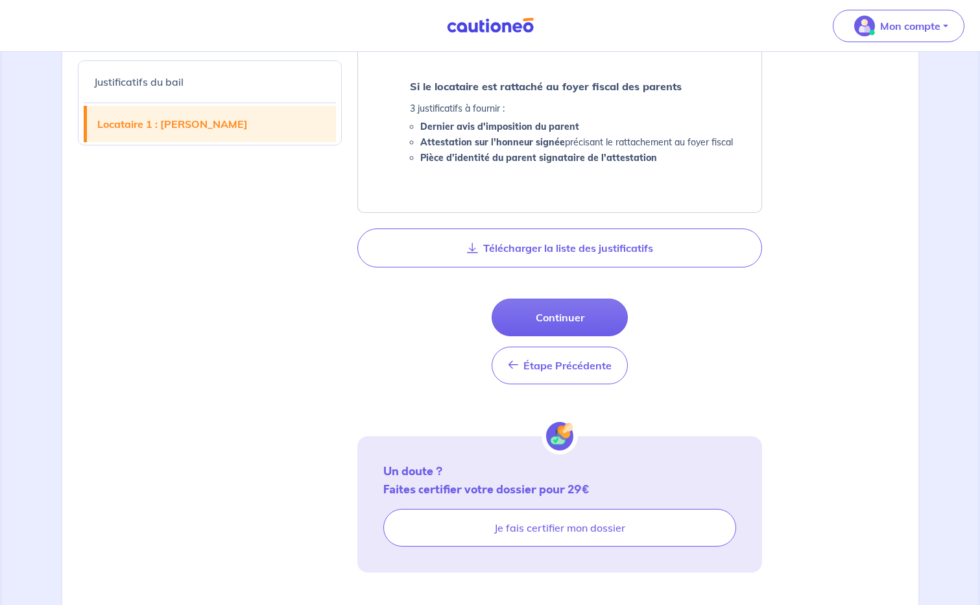
scroll to position [1281, 0]
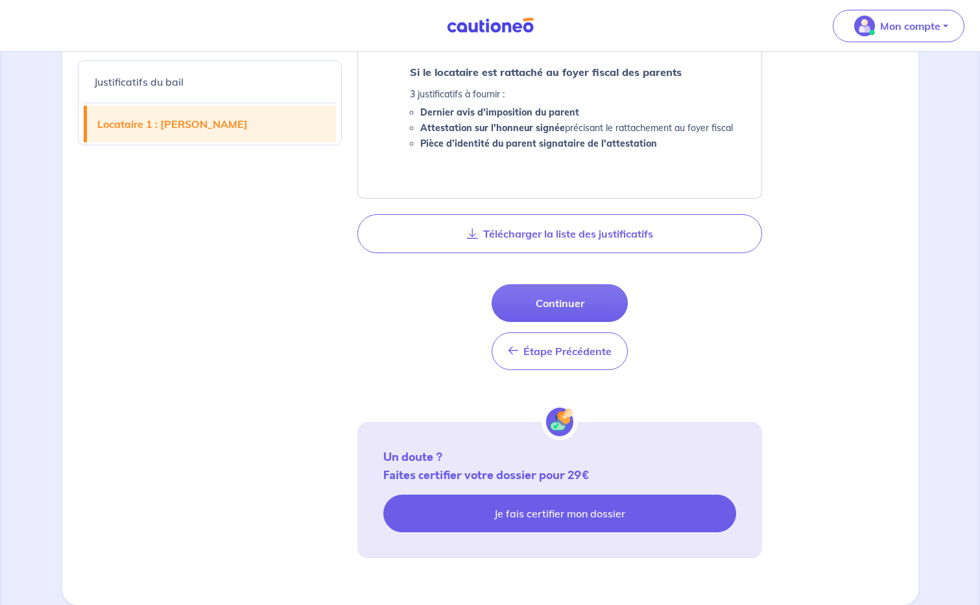
click at [592, 509] on link "Je fais certifier mon dossier" at bounding box center [559, 513] width 353 height 38
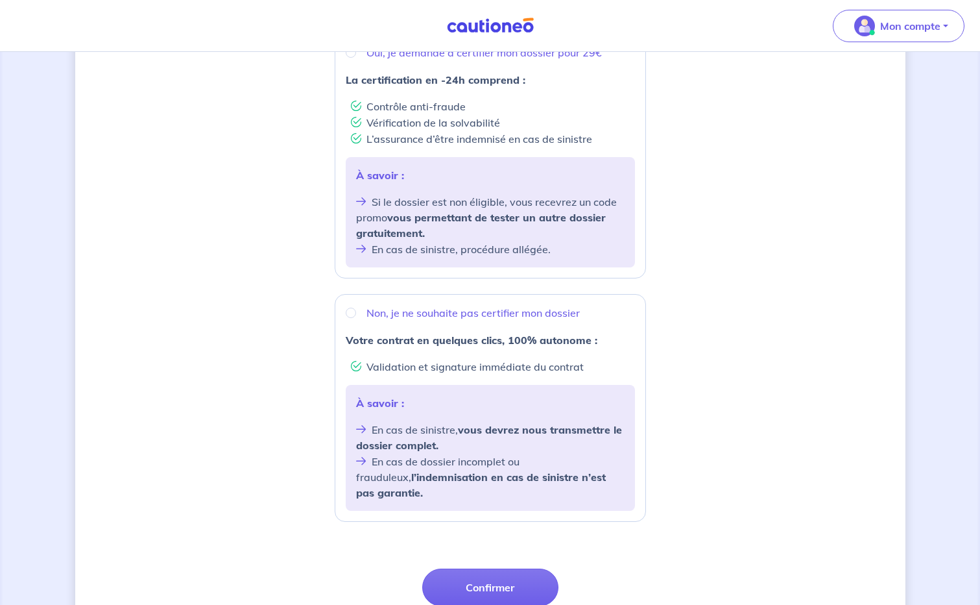
scroll to position [259, 0]
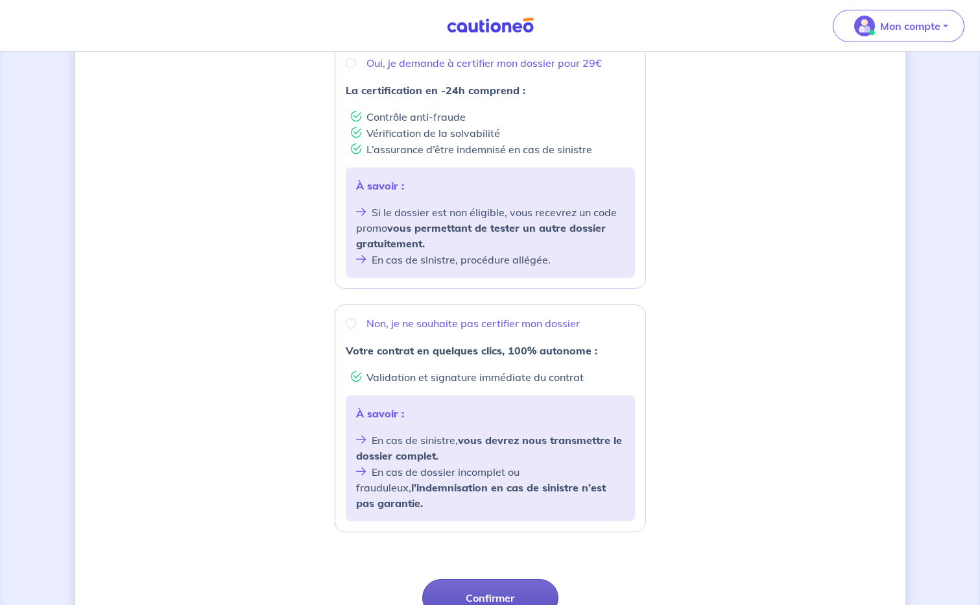
click at [505, 582] on button "Confirmer" at bounding box center [490, 598] width 136 height 38
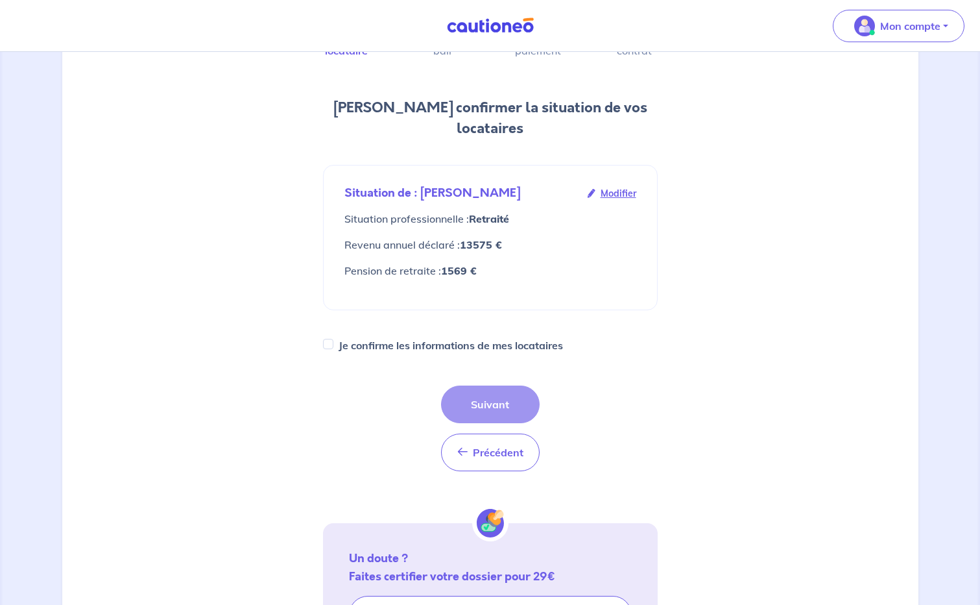
scroll to position [130, 0]
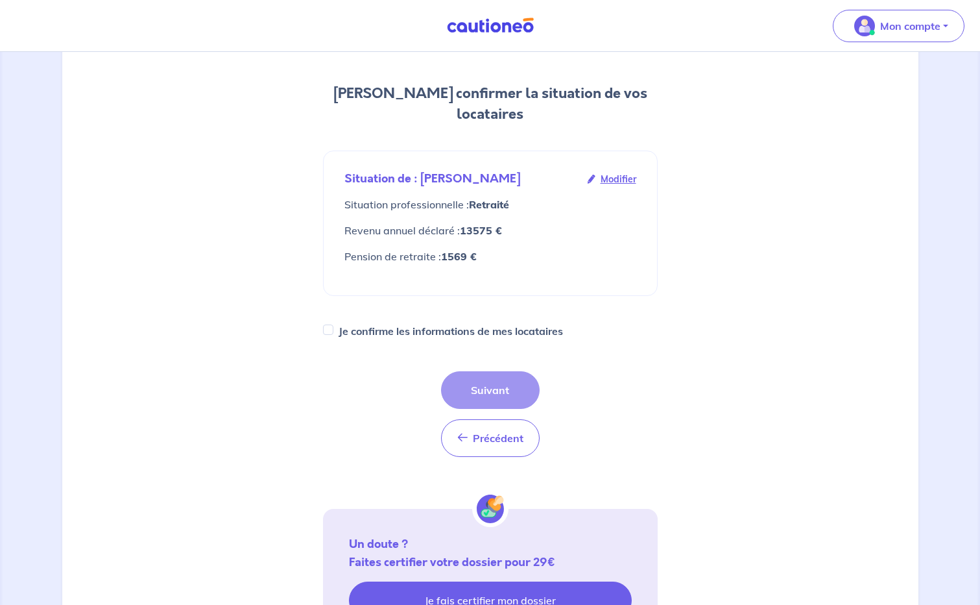
click at [503, 581] on link "Je fais certifier mon dossier" at bounding box center [490, 600] width 283 height 38
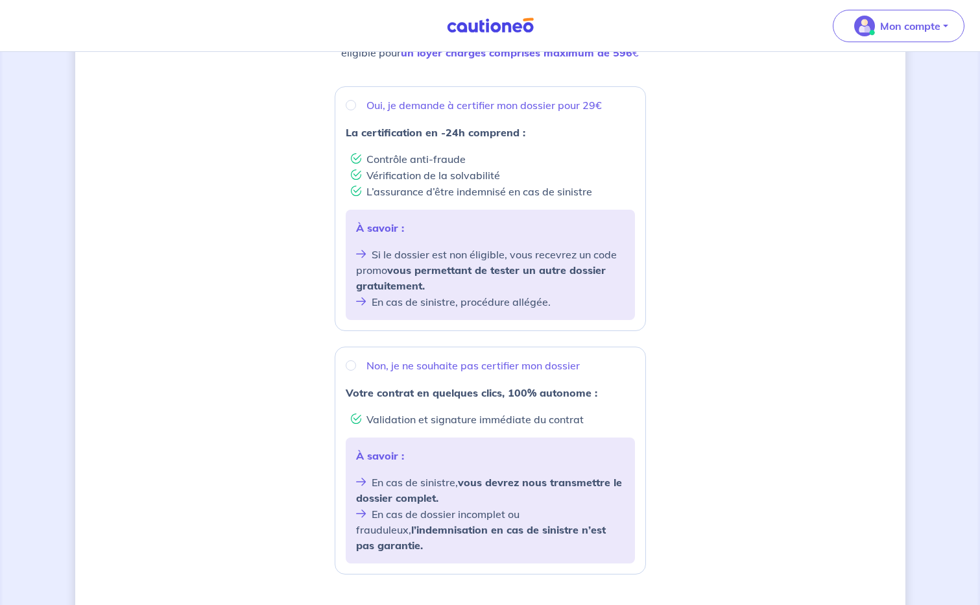
scroll to position [195, 0]
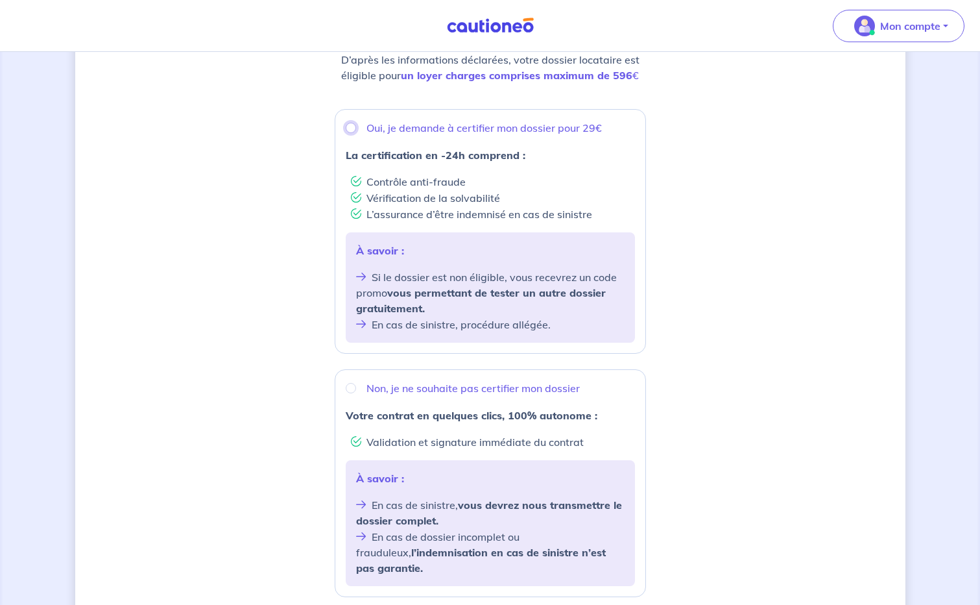
click at [350, 128] on input "Oui, je demande à certifier mon dossier pour 29€" at bounding box center [351, 128] width 10 height 10
radio input "true"
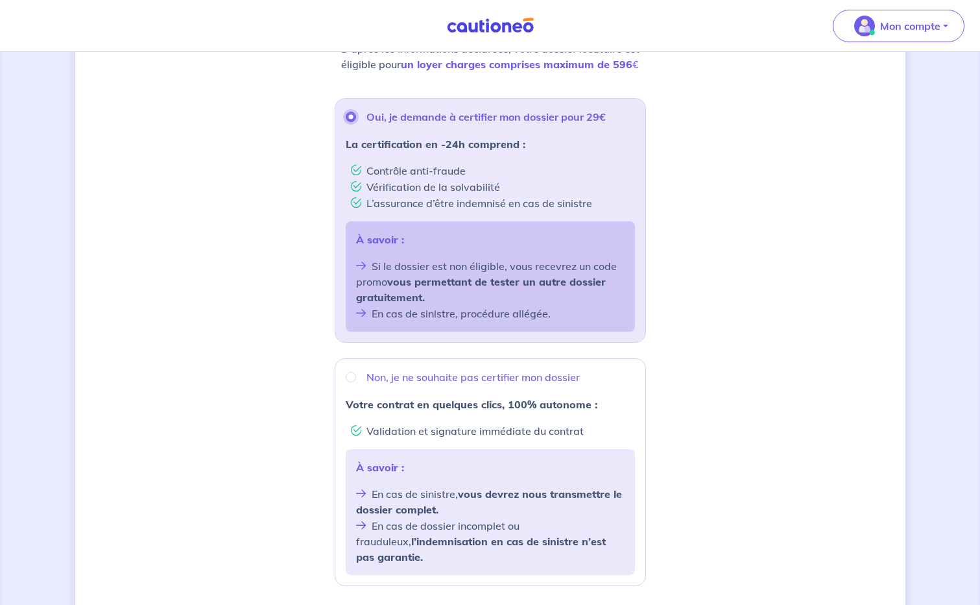
scroll to position [366, 0]
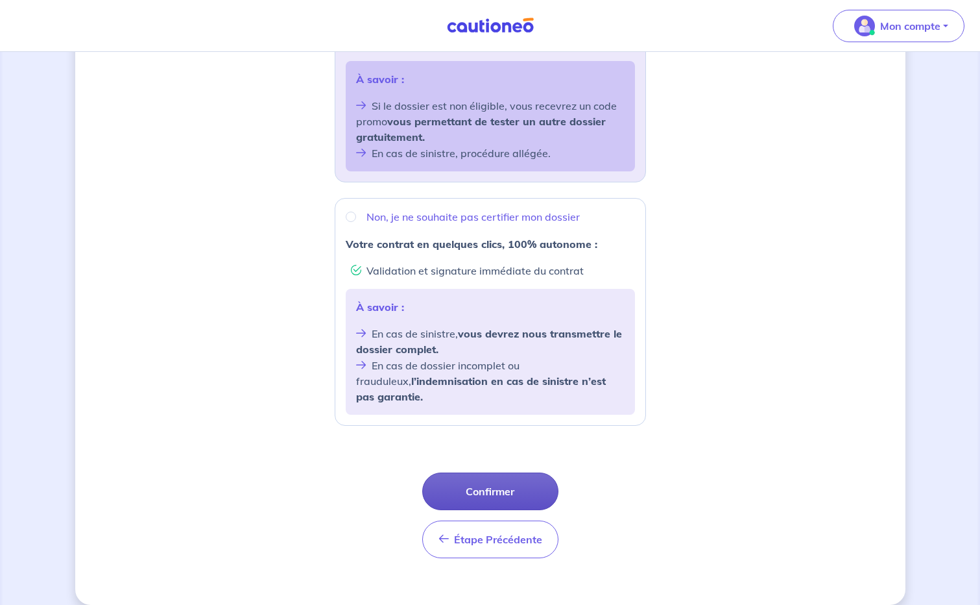
click at [489, 472] on button "Confirmer" at bounding box center [490, 491] width 136 height 38
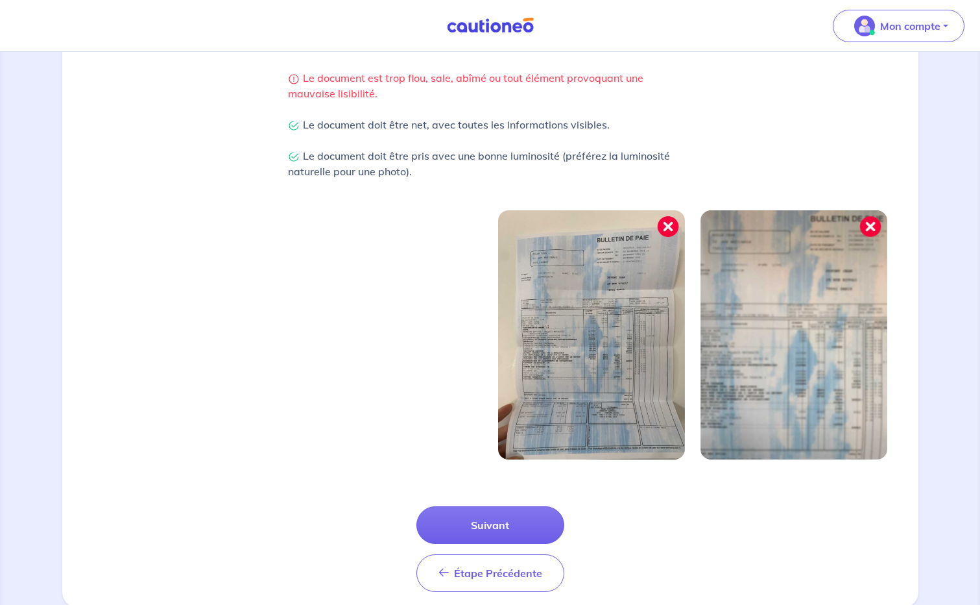
scroll to position [324, 0]
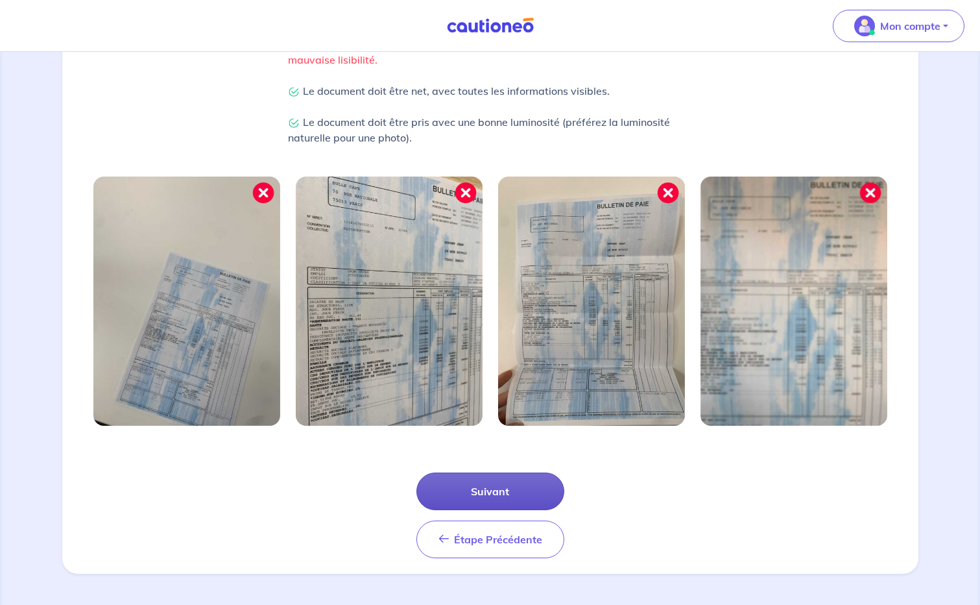
click at [481, 490] on button "Suivant" at bounding box center [490, 491] width 148 height 38
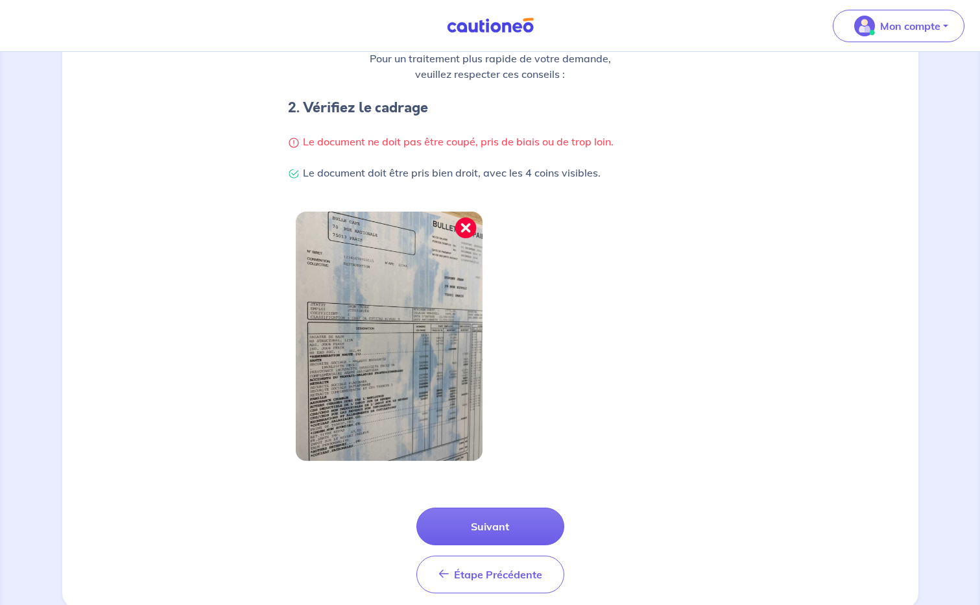
scroll to position [262, 0]
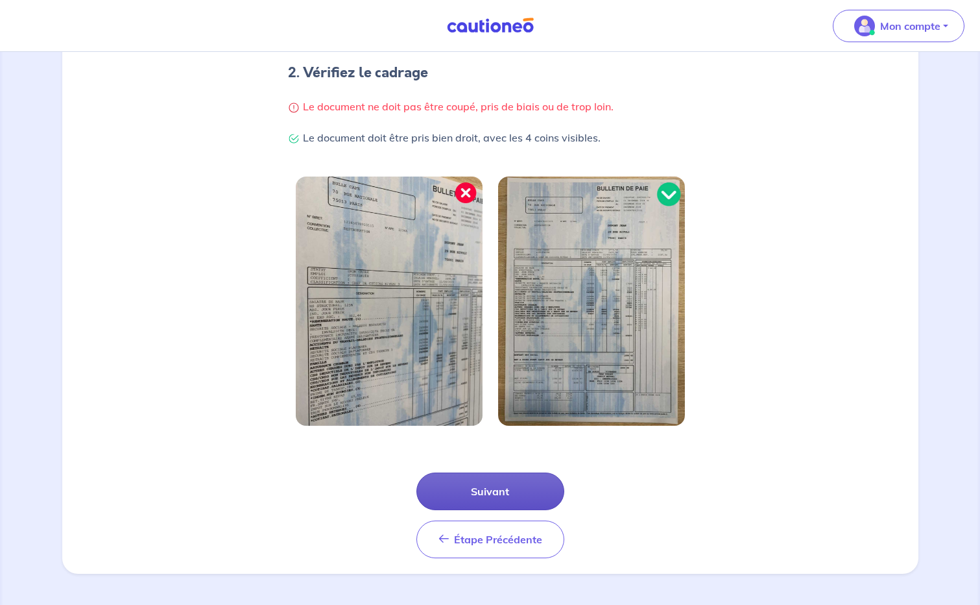
click at [478, 490] on button "Suivant" at bounding box center [490, 491] width 148 height 38
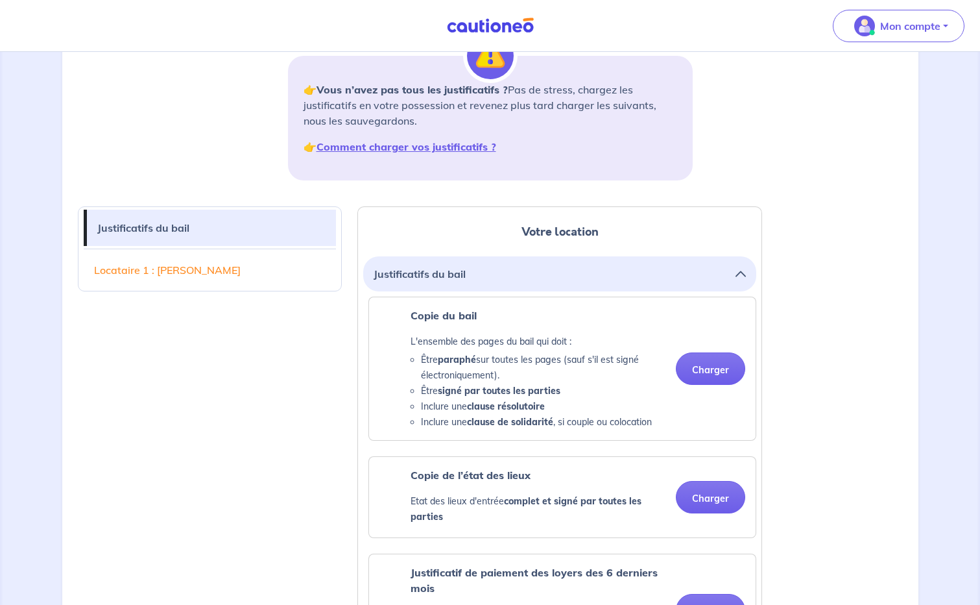
scroll to position [195, 0]
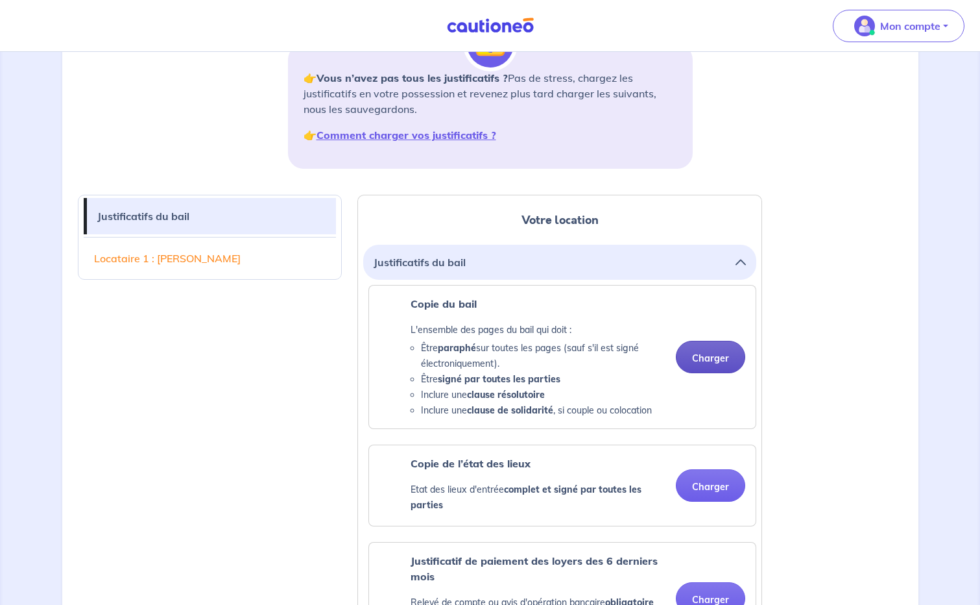
click at [719, 361] on button "Charger" at bounding box center [710, 357] width 69 height 32
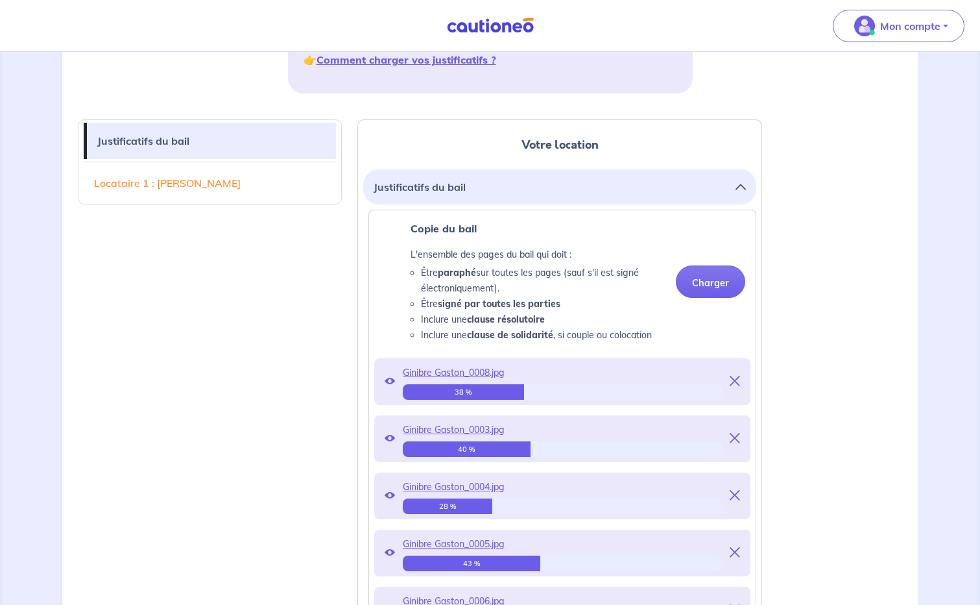
scroll to position [454, 0]
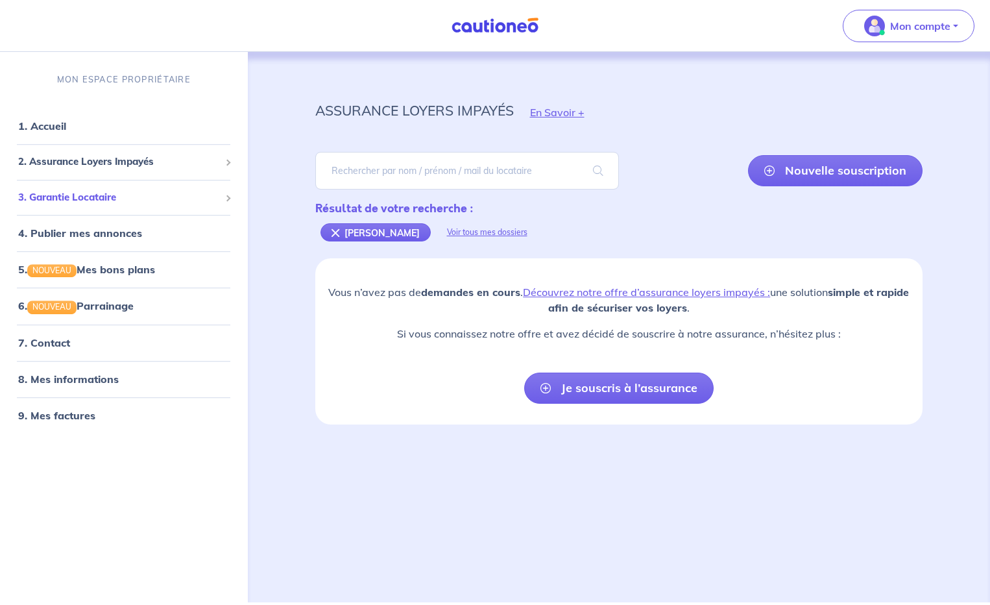
click at [219, 193] on div "3. Garantie Locataire" at bounding box center [123, 197] width 237 height 25
